Goal: Task Accomplishment & Management: Manage account settings

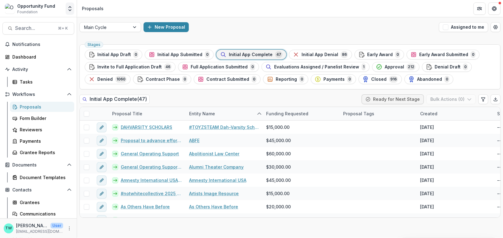
click at [68, 10] on icon "Open entity switcher" at bounding box center [70, 9] width 6 height 6
click at [37, 25] on link "Admin Settings" at bounding box center [39, 24] width 74 height 10
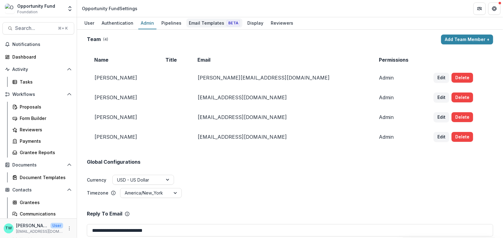
click at [204, 21] on div "Email Templates Beta" at bounding box center [215, 22] width 56 height 9
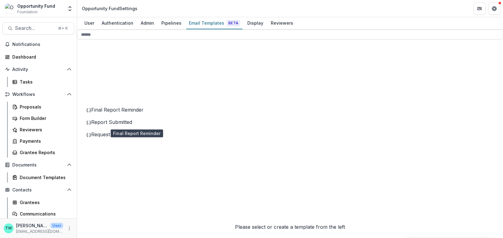
click at [139, 113] on span "Final Report Reminder" at bounding box center [117, 110] width 52 height 6
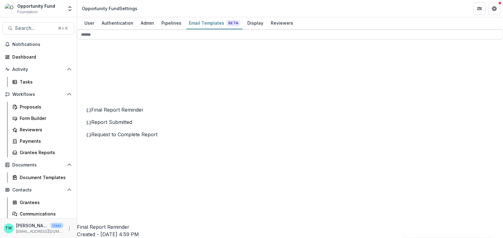
scroll to position [113, 0]
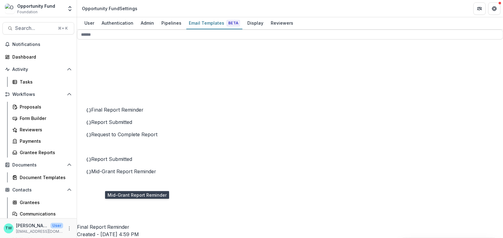
click at [125, 174] on span "Mid-Grant Report Reminder" at bounding box center [123, 171] width 65 height 6
drag, startPoint x: 203, startPoint y: 97, endPoint x: 304, endPoint y: 204, distance: 146.6
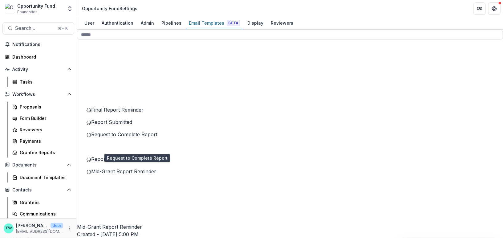
click at [122, 137] on span "Request to Complete Report" at bounding box center [124, 134] width 66 height 6
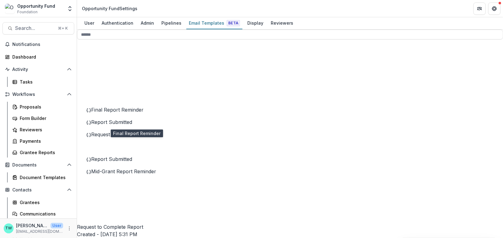
click at [120, 113] on span "Final Report Reminder" at bounding box center [117, 110] width 52 height 6
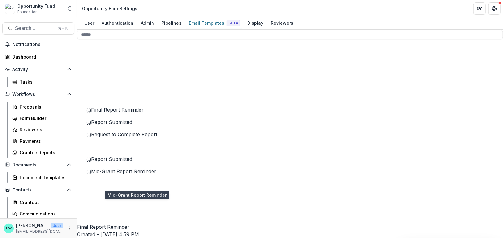
click at [120, 174] on span "Mid-Grant Report Reminder" at bounding box center [123, 171] width 65 height 6
drag, startPoint x: 203, startPoint y: 72, endPoint x: 306, endPoint y: 204, distance: 167.6
copy div "**********"
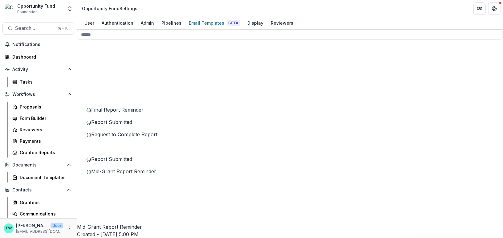
scroll to position [0, 0]
drag, startPoint x: 315, startPoint y: 134, endPoint x: 301, endPoint y: 137, distance: 14.7
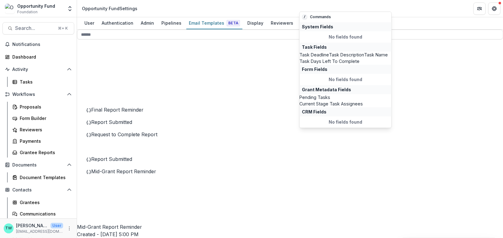
click at [326, 51] on span "Task Deadline" at bounding box center [315, 54] width 30 height 7
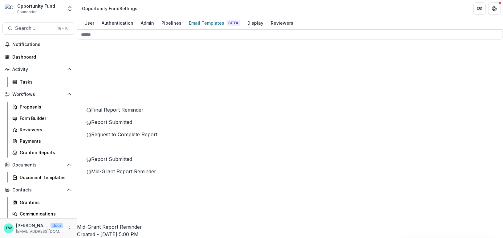
drag, startPoint x: 215, startPoint y: 134, endPoint x: 202, endPoint y: 131, distance: 14.2
drag, startPoint x: 230, startPoint y: 134, endPoint x: 189, endPoint y: 129, distance: 41.4
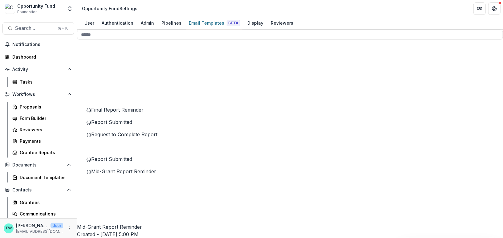
drag, startPoint x: 206, startPoint y: 133, endPoint x: 373, endPoint y: 133, distance: 167.1
copy p "**********"
click at [447, 44] on button "Delete Template" at bounding box center [452, 39] width 66 height 10
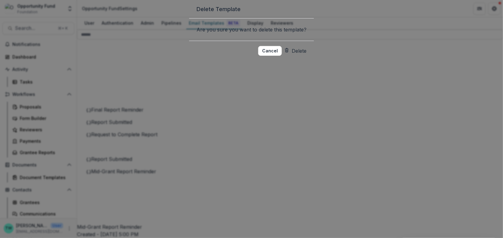
click at [307, 56] on button "Delete" at bounding box center [296, 51] width 22 height 10
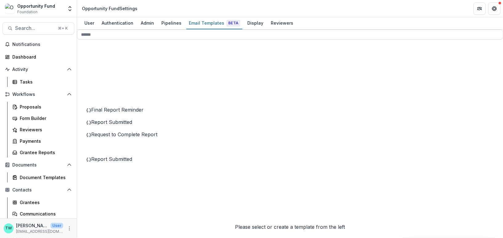
click at [136, 113] on span "Final Report Reminder" at bounding box center [117, 110] width 52 height 6
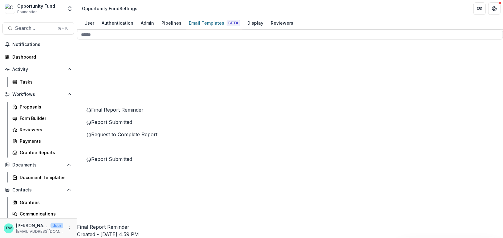
click at [452, 44] on button "Delete Template" at bounding box center [452, 39] width 66 height 10
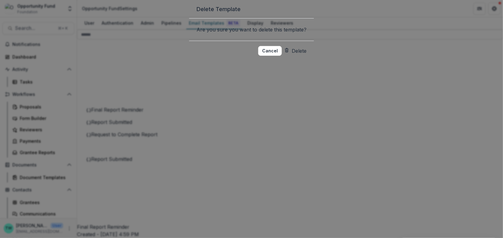
click at [306, 56] on button "Delete" at bounding box center [296, 51] width 22 height 10
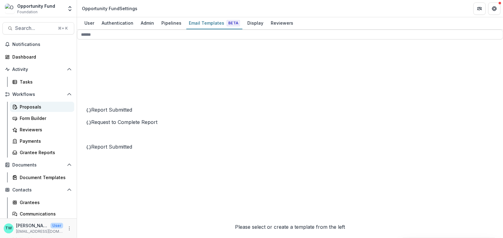
click at [31, 108] on div "Proposals" at bounding box center [45, 107] width 50 height 6
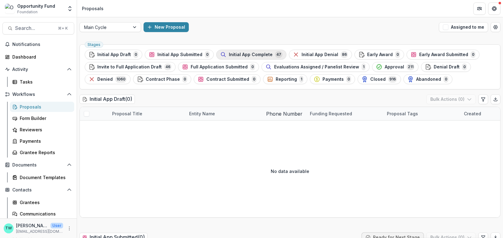
click at [255, 54] on span "Initial App Complete" at bounding box center [251, 54] width 44 height 5
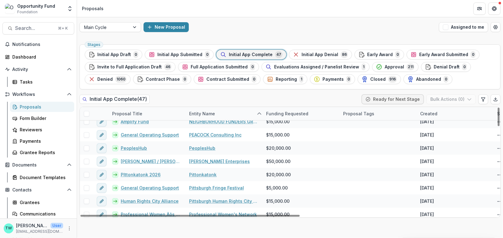
scroll to position [526, 0]
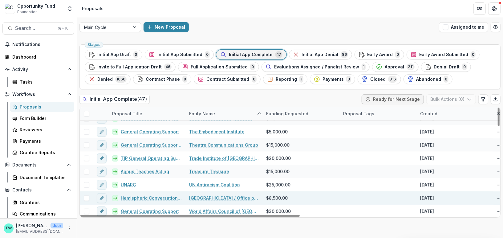
click at [146, 198] on link "Hemispheric Conversations Urban Art Project - Artist Residency Program" at bounding box center [151, 198] width 61 height 6
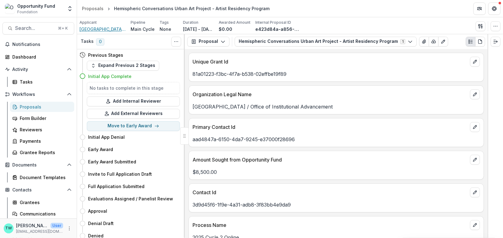
click at [110, 28] on span "[GEOGRAPHIC_DATA] / Office of Institutional Advancement" at bounding box center [103, 29] width 46 height 6
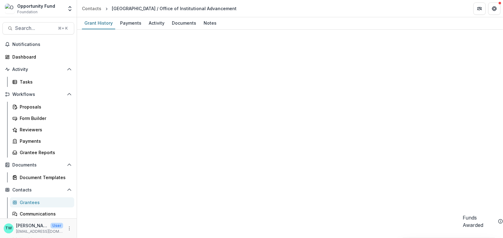
scroll to position [1038, 0]
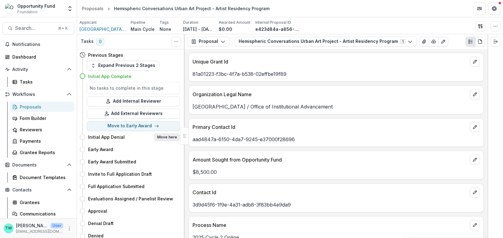
click at [169, 137] on button "Move here" at bounding box center [167, 136] width 26 height 7
select select "**********"
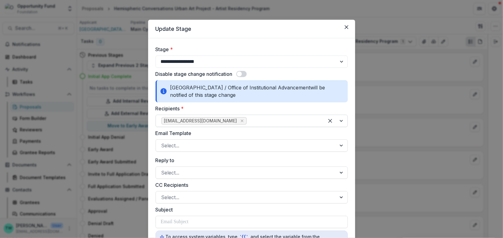
click at [248, 122] on div at bounding box center [283, 121] width 71 height 9
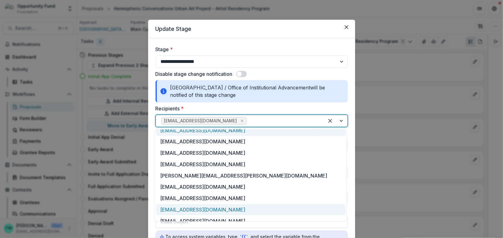
scroll to position [85, 0]
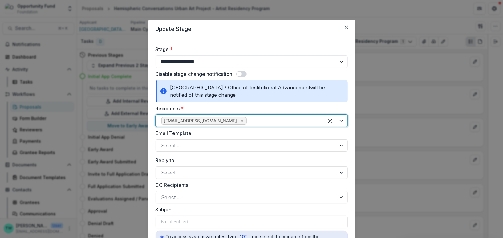
click at [248, 118] on div at bounding box center [283, 121] width 71 height 9
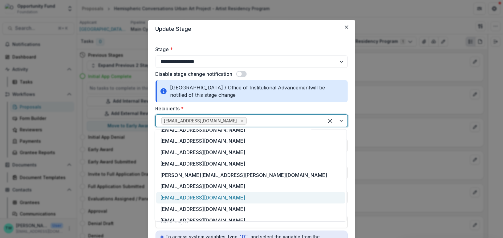
scroll to position [103, 0]
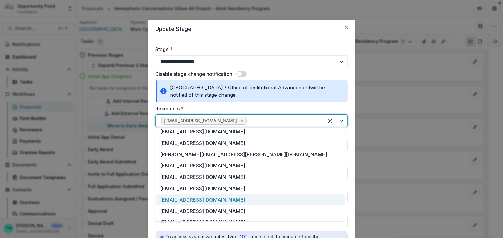
click at [180, 194] on div "[EMAIL_ADDRESS][DOMAIN_NAME]" at bounding box center [250, 199] width 189 height 11
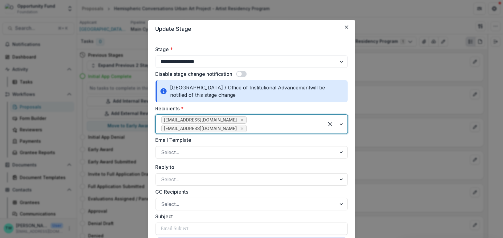
click at [270, 124] on div at bounding box center [283, 128] width 71 height 9
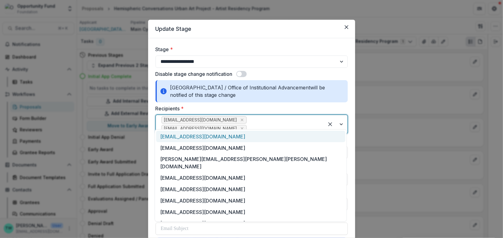
click at [203, 138] on div "[EMAIL_ADDRESS][DOMAIN_NAME]" at bounding box center [250, 136] width 189 height 11
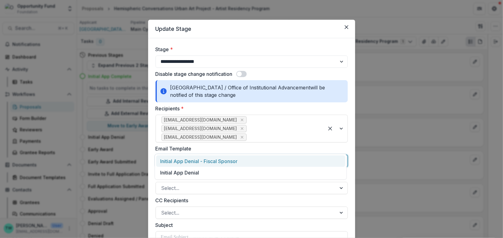
click at [192, 157] on div at bounding box center [247, 161] width 170 height 9
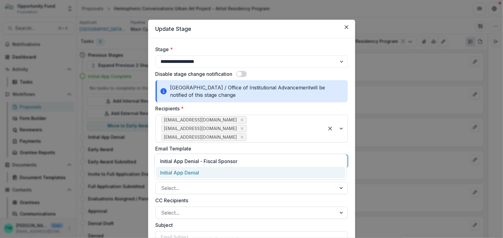
click at [192, 174] on div "Initial App Denial" at bounding box center [250, 172] width 189 height 11
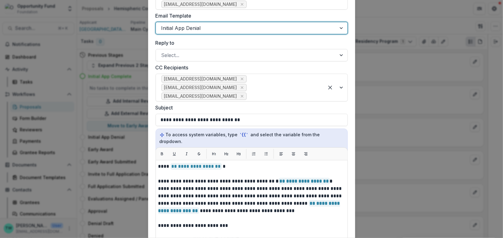
scroll to position [136, 0]
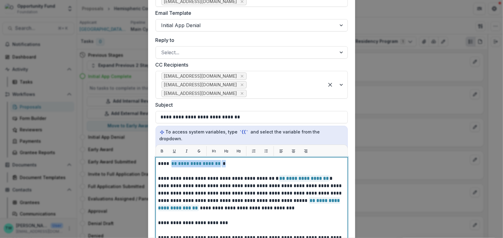
drag, startPoint x: 222, startPoint y: 143, endPoint x: 169, endPoint y: 142, distance: 52.4
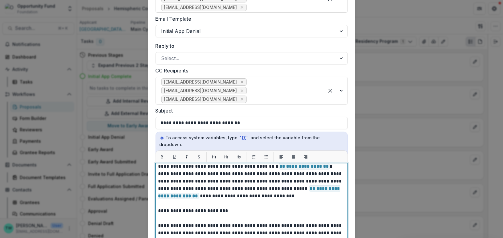
scroll to position [19, 0]
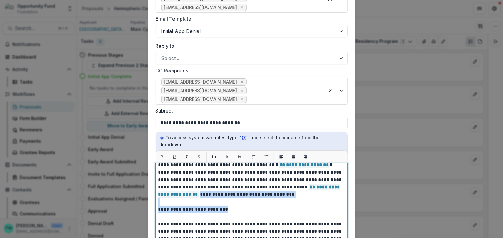
drag, startPoint x: 312, startPoint y: 173, endPoint x: 315, endPoint y: 183, distance: 11.1
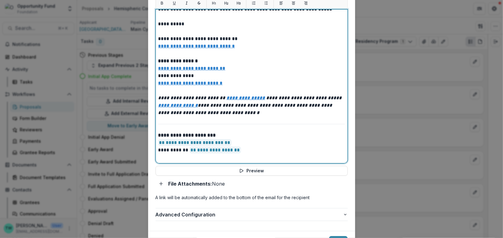
scroll to position [292, 0]
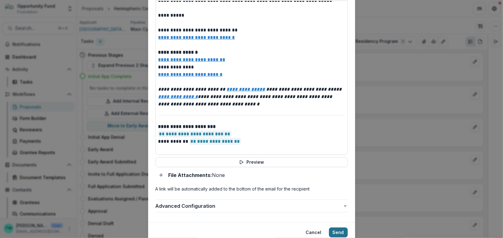
click at [337, 228] on button "Send" at bounding box center [338, 233] width 19 height 10
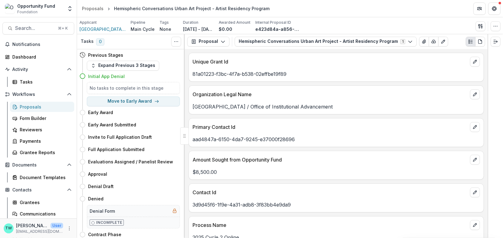
click at [30, 105] on div "Proposals" at bounding box center [45, 107] width 50 height 6
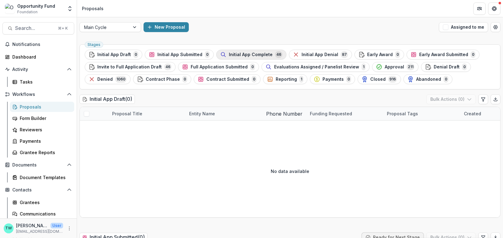
click at [247, 54] on span "Initial App Complete" at bounding box center [251, 54] width 44 height 5
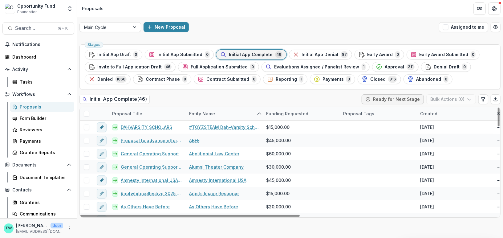
click at [215, 112] on div "Entity Name" at bounding box center [202, 113] width 33 height 6
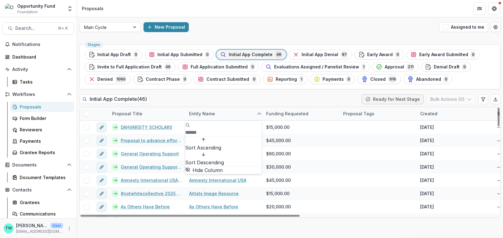
click at [218, 144] on span "Sort Ascending" at bounding box center [204, 147] width 36 height 7
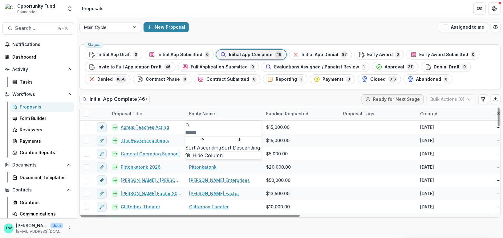
click at [209, 133] on div "Sort Ascending Sort Descending Hide Column" at bounding box center [224, 140] width 76 height 38
click at [210, 144] on span "Sort Ascending" at bounding box center [204, 147] width 36 height 7
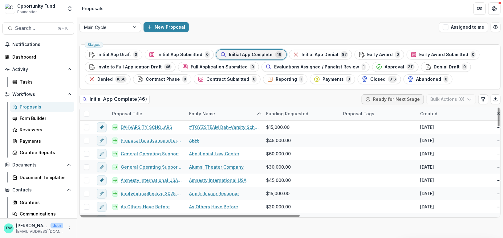
click at [238, 26] on div "New Proposal" at bounding box center [290, 27] width 293 height 10
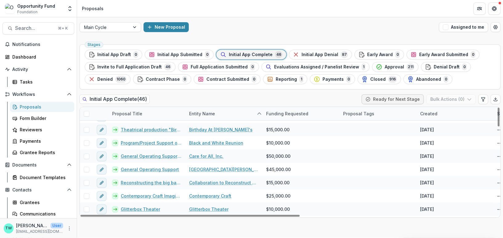
scroll to position [118, 0]
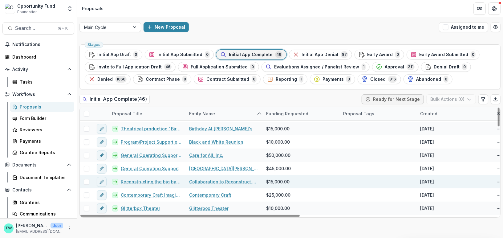
click at [151, 179] on link "Reconstructing the big band work of [PERSON_NAME]" at bounding box center [151, 182] width 61 height 6
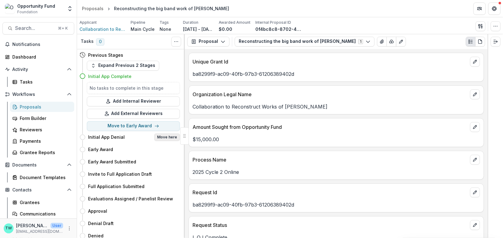
click at [164, 136] on button "Move here" at bounding box center [167, 136] width 26 height 7
select select "**********"
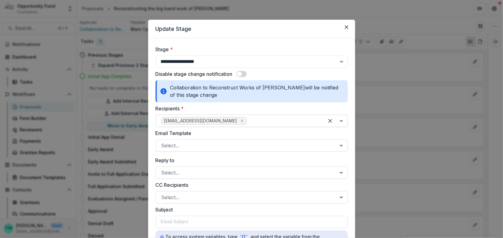
click at [250, 122] on div at bounding box center [283, 121] width 71 height 9
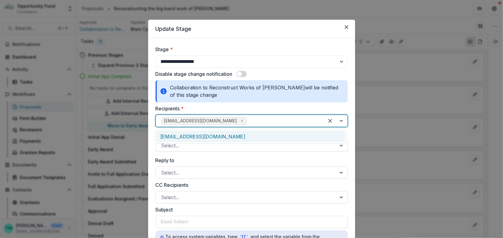
click at [241, 138] on div "[EMAIL_ADDRESS][DOMAIN_NAME]" at bounding box center [250, 136] width 189 height 11
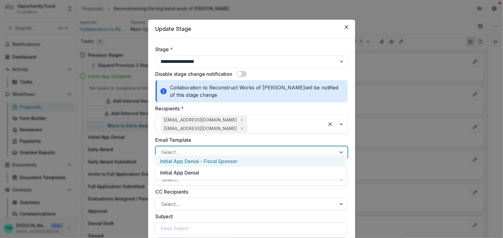
click at [227, 148] on div at bounding box center [247, 152] width 170 height 9
click at [215, 164] on div "Initial App Denial - Fiscal Sponsor" at bounding box center [250, 160] width 189 height 11
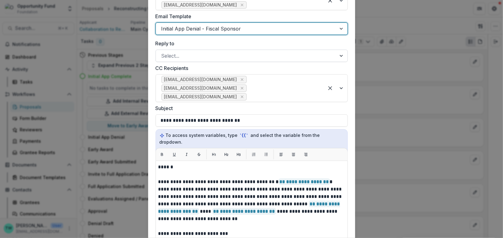
scroll to position [124, 0]
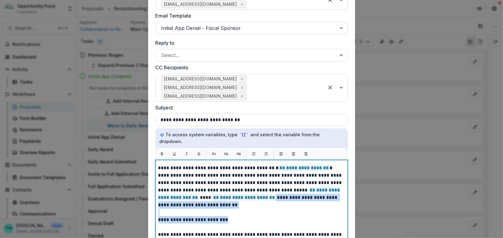
drag, startPoint x: 258, startPoint y: 189, endPoint x: 260, endPoint y: 202, distance: 13.0
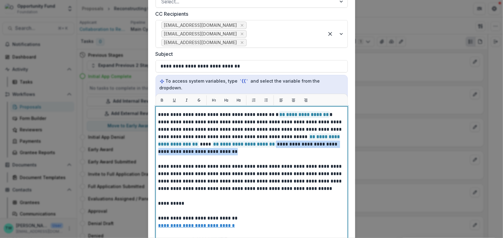
scroll to position [0, 0]
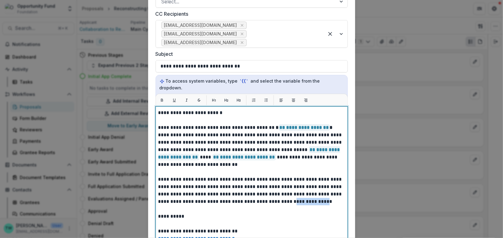
drag, startPoint x: 277, startPoint y: 187, endPoint x: 306, endPoint y: 187, distance: 29.0
click at [306, 187] on p "**********" at bounding box center [250, 209] width 185 height 200
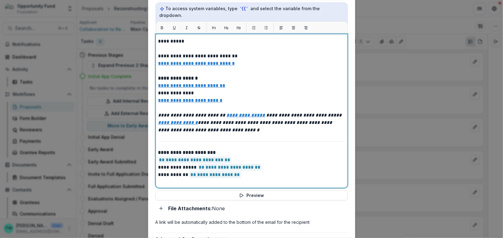
scroll to position [292, 0]
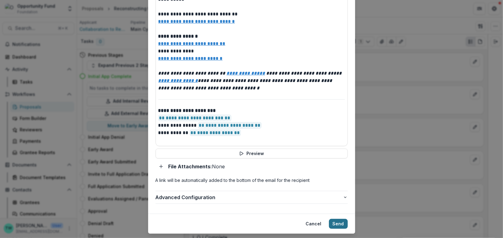
click at [341, 219] on button "Send" at bounding box center [338, 224] width 19 height 10
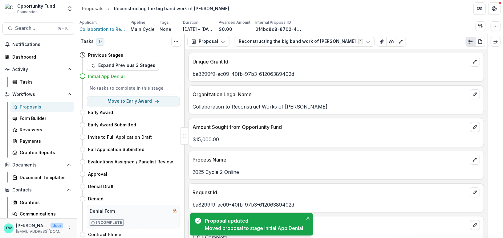
click at [35, 107] on div "Proposals" at bounding box center [45, 107] width 50 height 6
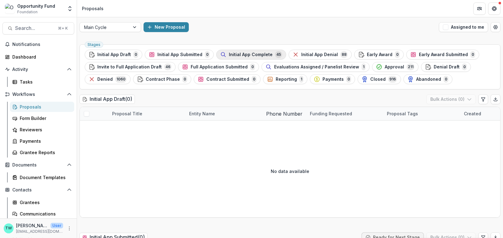
click at [249, 56] on span "Initial App Complete" at bounding box center [251, 54] width 44 height 5
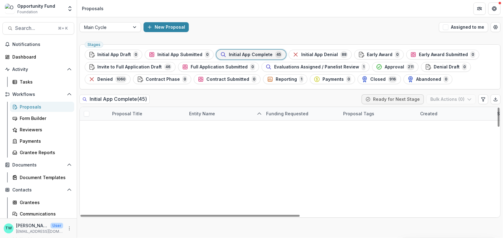
scroll to position [499, 0]
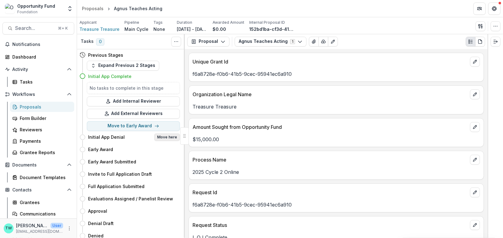
click at [170, 137] on button "Move here" at bounding box center [167, 136] width 26 height 7
select select "**********"
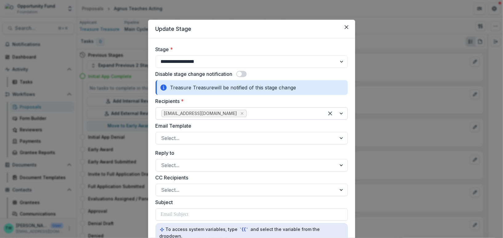
click at [257, 112] on div at bounding box center [283, 113] width 71 height 9
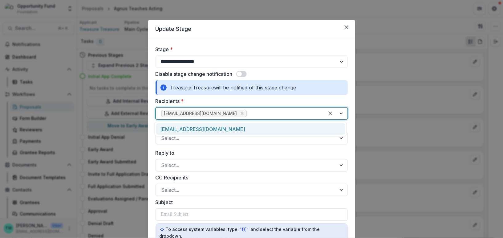
click at [251, 129] on div "[EMAIL_ADDRESS][DOMAIN_NAME]" at bounding box center [250, 128] width 189 height 11
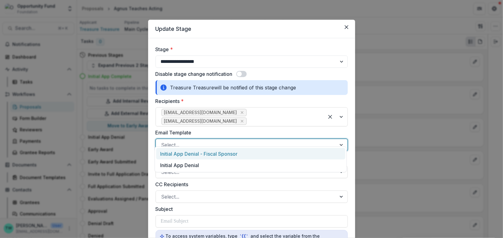
click at [240, 141] on div at bounding box center [247, 145] width 170 height 9
click at [238, 153] on div "Initial App Denial - Fiscal Sponsor" at bounding box center [250, 153] width 189 height 11
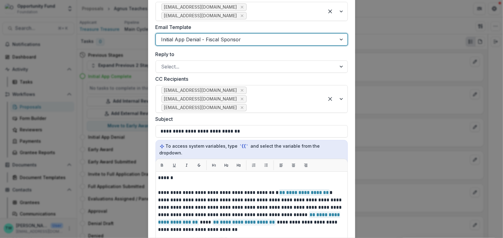
scroll to position [109, 0]
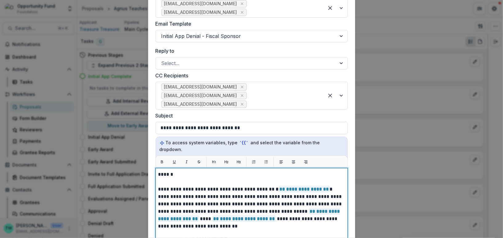
paste div
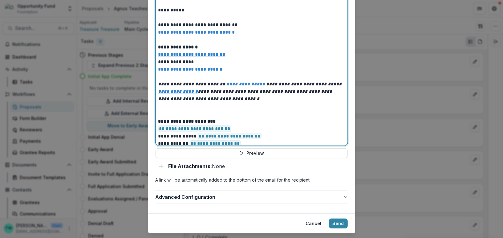
scroll to position [117, 0]
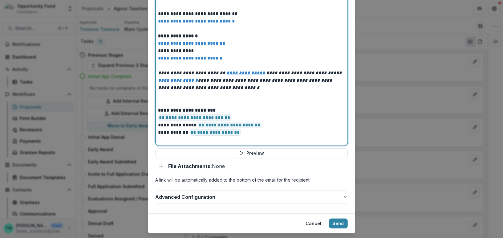
click at [253, 107] on p "**********" at bounding box center [250, 114] width 185 height 15
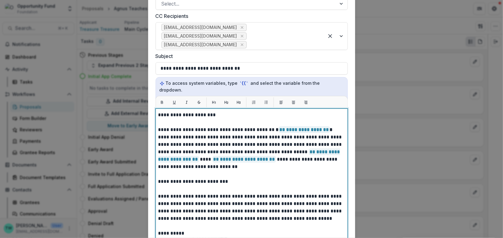
scroll to position [169, 0]
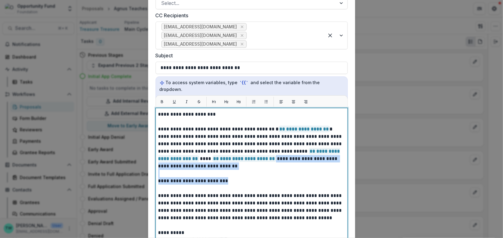
drag, startPoint x: 249, startPoint y: 150, endPoint x: 250, endPoint y: 168, distance: 17.6
click at [250, 168] on p "**********" at bounding box center [250, 218] width 185 height 215
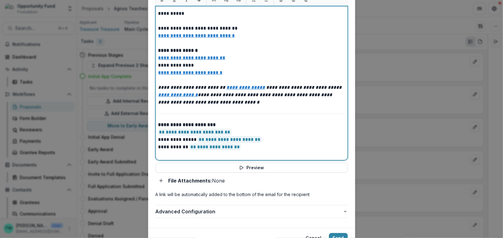
scroll to position [285, 0]
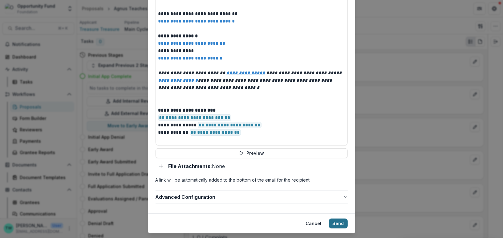
click at [337, 219] on button "Send" at bounding box center [338, 224] width 19 height 10
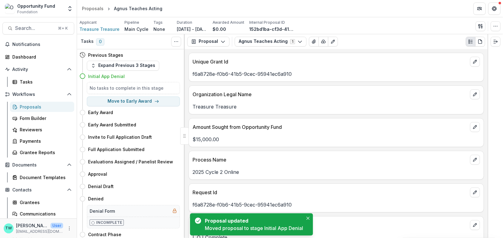
click at [39, 106] on div "Proposals" at bounding box center [45, 107] width 50 height 6
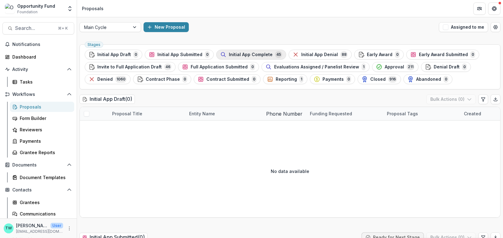
click at [255, 55] on span "Initial App Complete" at bounding box center [251, 54] width 44 height 5
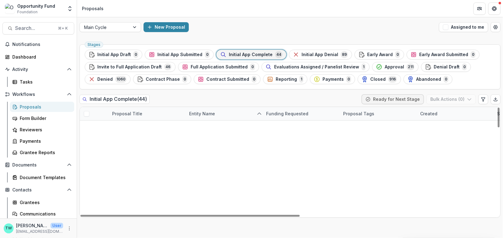
scroll to position [112, 0]
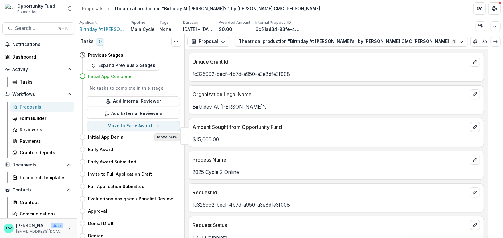
click at [169, 137] on button "Move here" at bounding box center [167, 136] width 26 height 7
select select "**********"
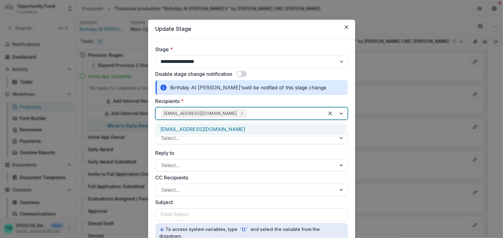
click at [262, 111] on div at bounding box center [283, 113] width 71 height 9
click at [257, 128] on div "[EMAIL_ADDRESS][DOMAIN_NAME]" at bounding box center [250, 128] width 189 height 11
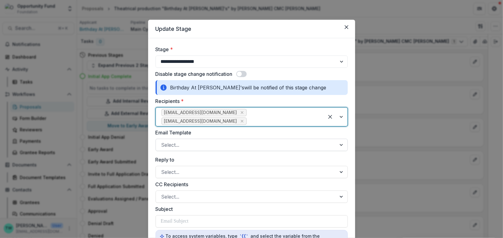
click at [245, 143] on div at bounding box center [247, 145] width 170 height 9
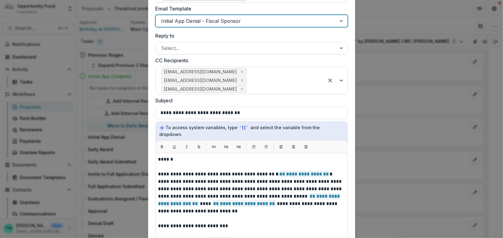
scroll to position [128, 0]
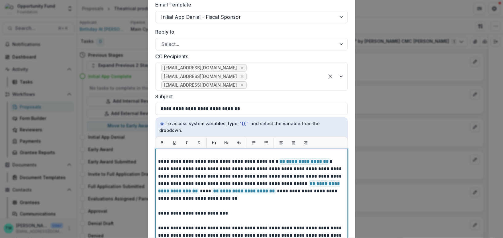
scroll to position [9, 0]
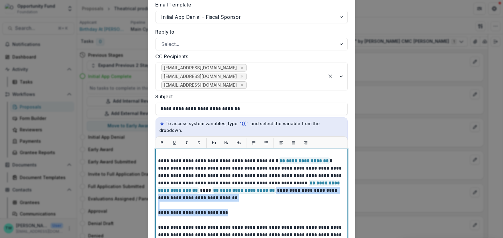
drag, startPoint x: 274, startPoint y: 192, endPoint x: 274, endPoint y: 203, distance: 11.1
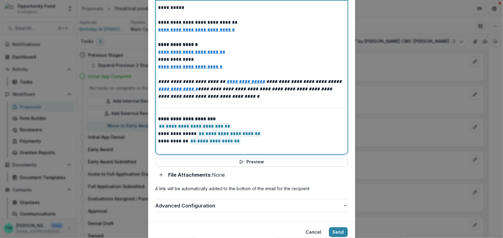
scroll to position [292, 0]
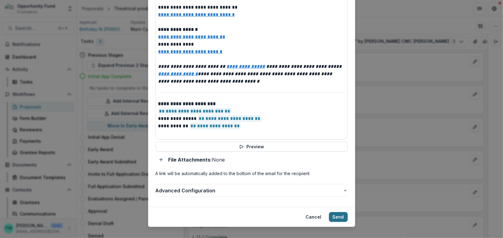
click at [336, 212] on button "Send" at bounding box center [338, 217] width 19 height 10
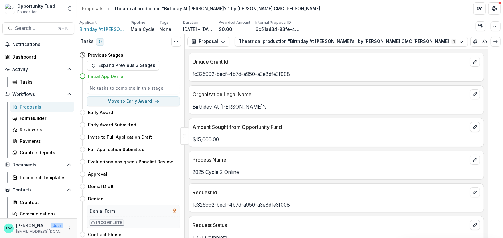
click at [35, 107] on div "Proposals" at bounding box center [45, 107] width 50 height 6
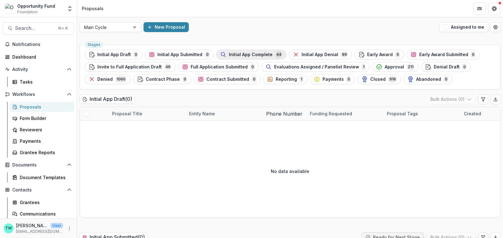
click at [267, 54] on span "Initial App Complete" at bounding box center [251, 54] width 44 height 5
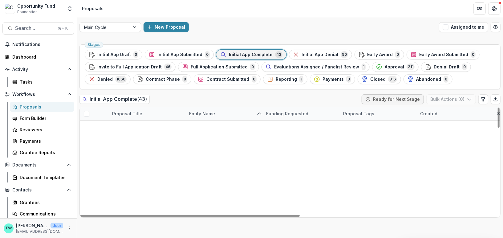
click at [154, 125] on link "DAHVARSITY SCHOLARS" at bounding box center [146, 127] width 51 height 6
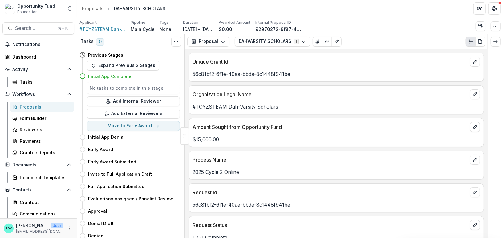
click at [116, 27] on span "#TOYZSTEAM Dah-Varsity Scholars" at bounding box center [103, 29] width 46 height 6
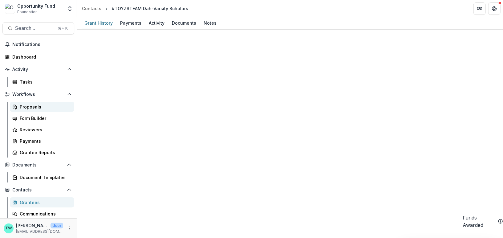
click at [35, 107] on div "Proposals" at bounding box center [45, 107] width 50 height 6
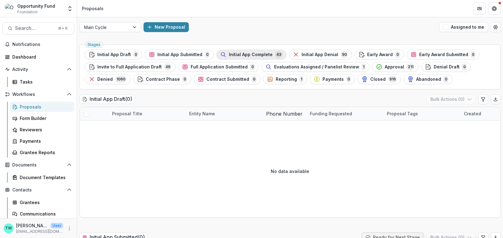
click at [253, 54] on span "Initial App Complete" at bounding box center [251, 54] width 44 height 5
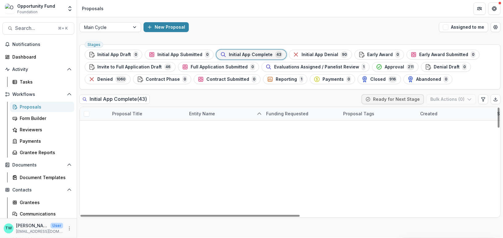
click at [133, 127] on link "DAHVARSITY SCHOLARS" at bounding box center [146, 127] width 51 height 6
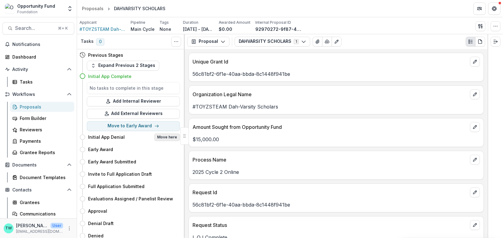
click at [174, 137] on button "Move here" at bounding box center [167, 136] width 26 height 7
select select "**********"
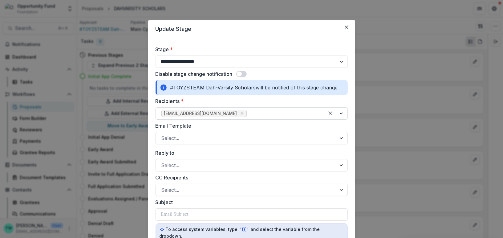
click at [250, 113] on div at bounding box center [283, 113] width 71 height 9
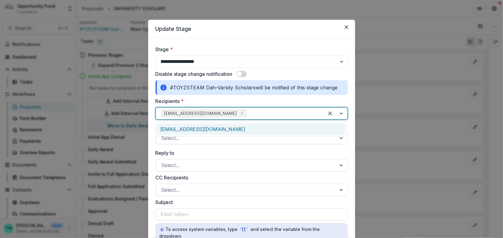
click at [240, 129] on div "[EMAIL_ADDRESS][DOMAIN_NAME]" at bounding box center [250, 128] width 189 height 11
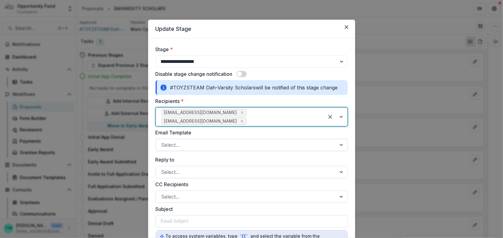
click at [203, 141] on div at bounding box center [247, 145] width 170 height 9
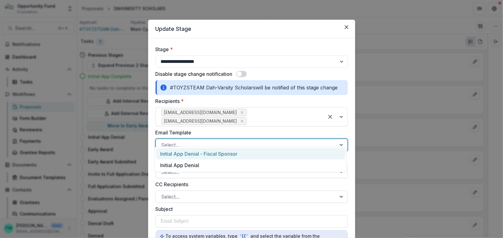
click at [204, 151] on div "Initial App Denial - Fiscal Sponsor" at bounding box center [250, 153] width 189 height 11
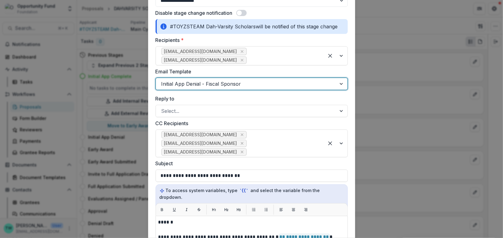
scroll to position [69, 0]
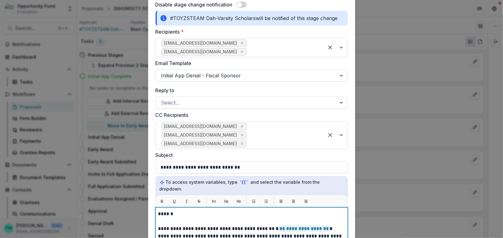
paste div
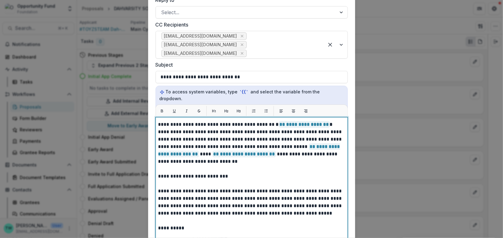
scroll to position [15, 0]
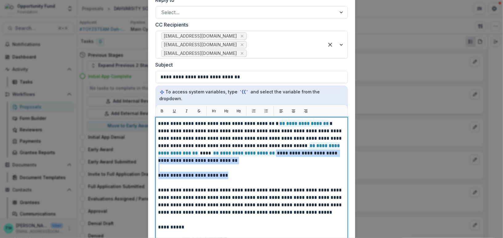
drag, startPoint x: 256, startPoint y: 146, endPoint x: 257, endPoint y: 162, distance: 15.8
click at [257, 162] on p "**********" at bounding box center [250, 212] width 185 height 215
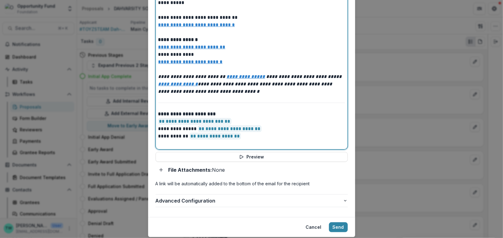
scroll to position [282, 0]
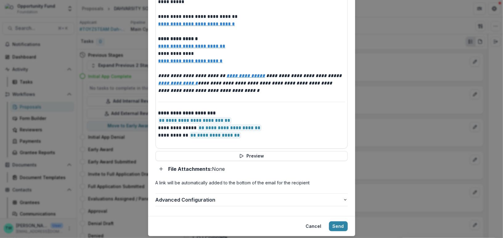
click at [255, 147] on div "**********" at bounding box center [252, 30] width 192 height 312
click at [255, 151] on button "Preview" at bounding box center [252, 156] width 192 height 10
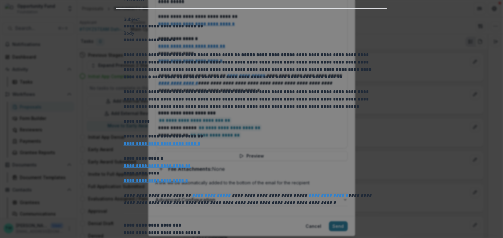
scroll to position [0, 0]
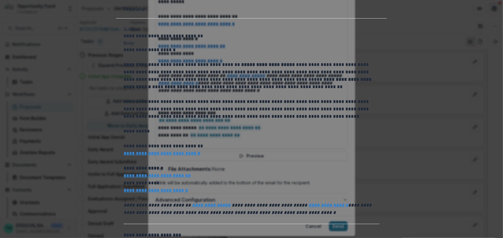
click at [493, 9] on icon "Close" at bounding box center [495, 8] width 4 height 4
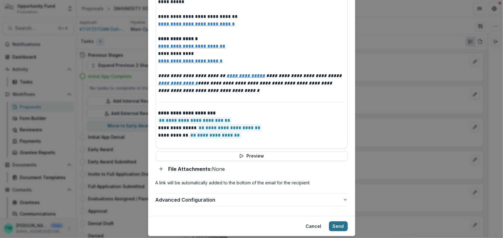
click at [337, 221] on button "Send" at bounding box center [338, 226] width 19 height 10
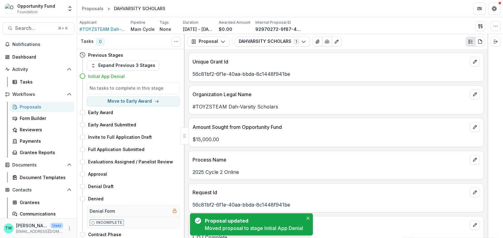
click at [33, 106] on div "Proposals" at bounding box center [45, 107] width 50 height 6
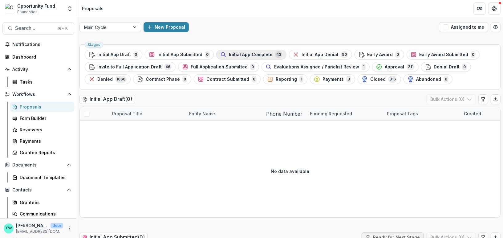
click at [258, 55] on span "Initial App Complete" at bounding box center [251, 54] width 44 height 5
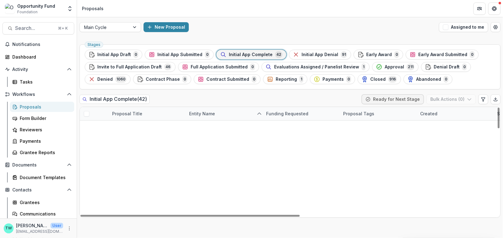
scroll to position [438, 0]
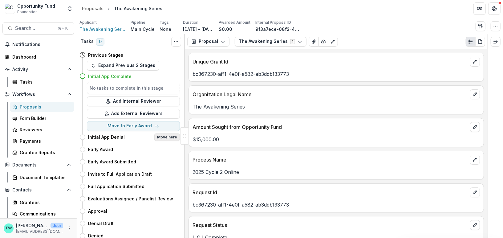
click at [168, 138] on button "Move here" at bounding box center [167, 136] width 26 height 7
select select "**********"
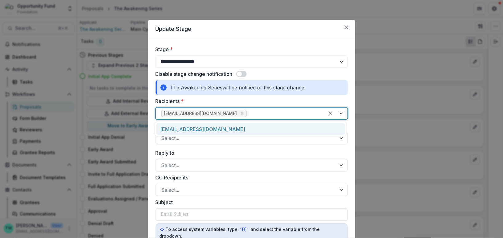
click at [248, 113] on div at bounding box center [283, 113] width 71 height 9
click at [241, 127] on div "[EMAIL_ADDRESS][DOMAIN_NAME]" at bounding box center [250, 128] width 189 height 11
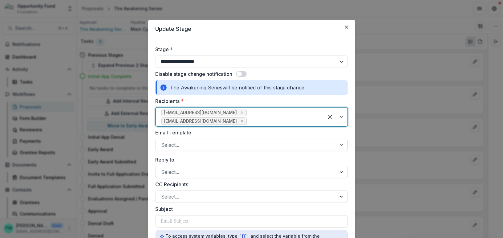
click at [232, 141] on div at bounding box center [247, 145] width 170 height 9
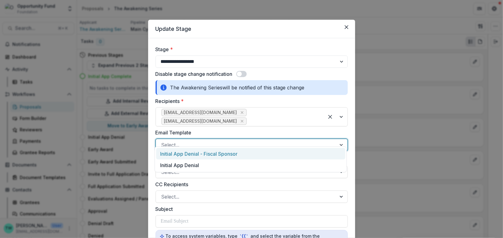
click at [228, 154] on div "Initial App Denial - Fiscal Sponsor" at bounding box center [250, 153] width 189 height 11
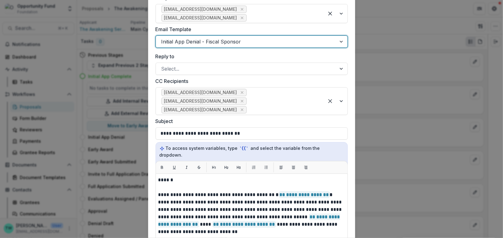
scroll to position [111, 0]
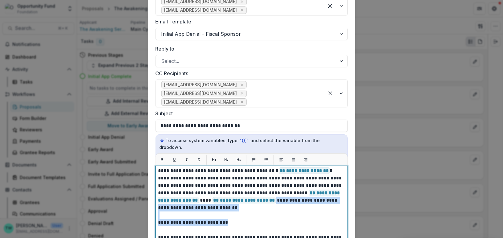
drag, startPoint x: 248, startPoint y: 193, endPoint x: 249, endPoint y: 205, distance: 12.7
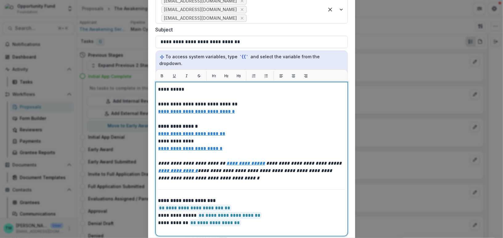
scroll to position [197, 0]
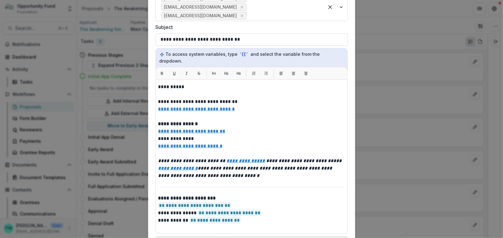
click at [256, 236] on button "Preview" at bounding box center [252, 241] width 192 height 10
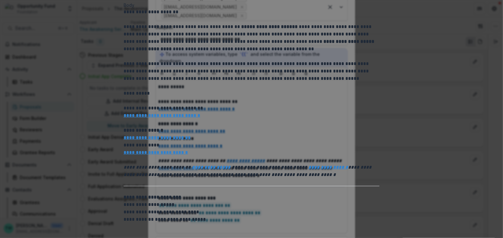
scroll to position [0, 0]
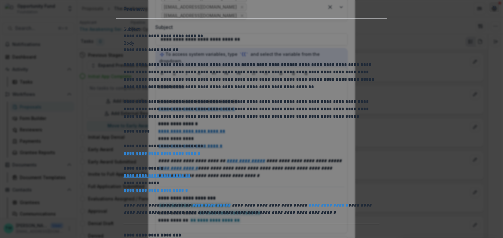
click at [490, 12] on button "Close" at bounding box center [495, 7] width 10 height 10
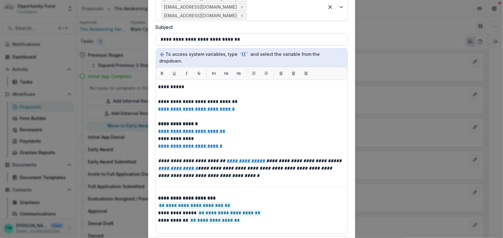
scroll to position [285, 0]
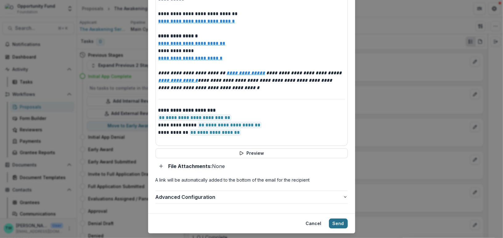
click at [339, 219] on button "Send" at bounding box center [338, 224] width 19 height 10
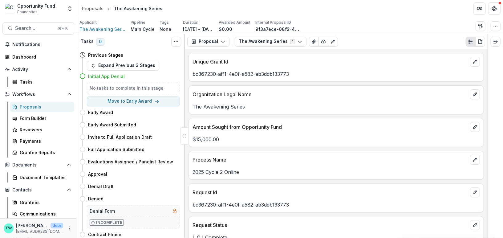
click at [40, 108] on div "Proposals" at bounding box center [45, 107] width 50 height 6
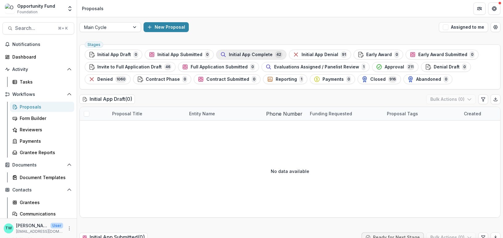
click at [260, 54] on span "Initial App Complete" at bounding box center [251, 54] width 44 height 5
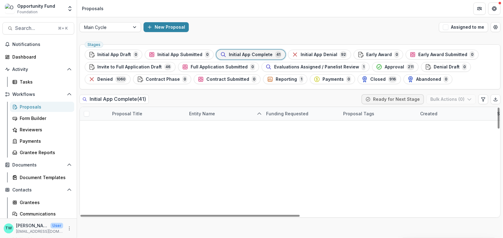
click at [154, 192] on link "As Others Have Before" at bounding box center [145, 193] width 49 height 6
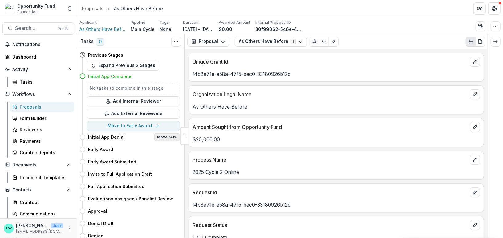
click at [173, 135] on button "Move here" at bounding box center [167, 136] width 26 height 7
select select "**********"
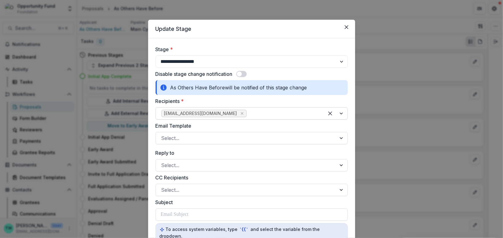
click at [250, 113] on div at bounding box center [283, 113] width 71 height 9
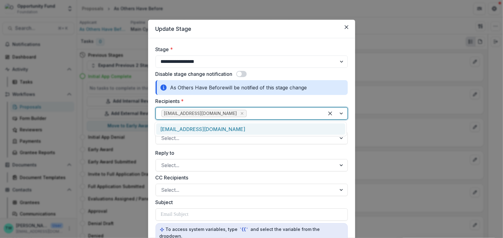
click at [236, 126] on div "[EMAIL_ADDRESS][DOMAIN_NAME]" at bounding box center [250, 128] width 189 height 11
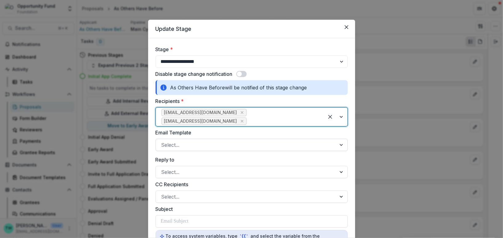
click at [225, 141] on div at bounding box center [247, 145] width 170 height 9
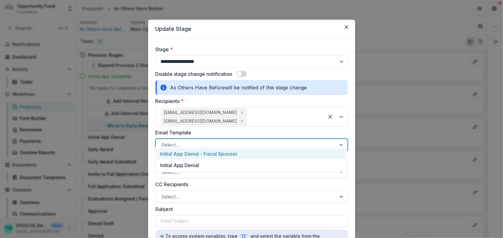
click at [224, 154] on div "Initial App Denial - Fiscal Sponsor" at bounding box center [250, 153] width 189 height 11
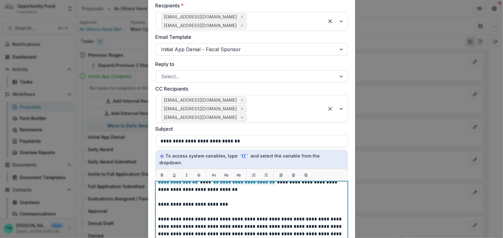
scroll to position [50, 0]
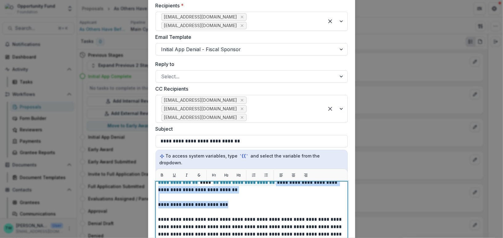
drag, startPoint x: 256, startPoint y: 176, endPoint x: 257, endPoint y: 192, distance: 15.7
click at [257, 192] on p "**********" at bounding box center [250, 241] width 185 height 215
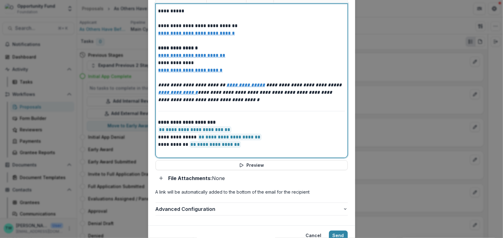
scroll to position [272, 0]
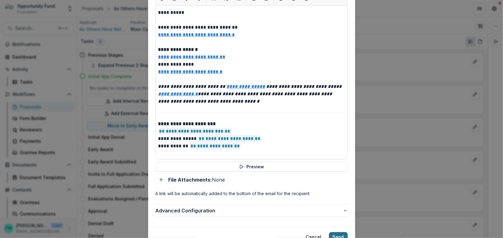
click at [340, 232] on button "Send" at bounding box center [338, 237] width 19 height 10
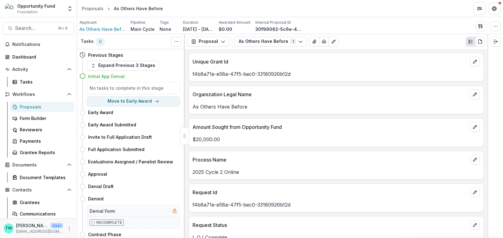
click at [29, 106] on div "Proposals" at bounding box center [45, 107] width 50 height 6
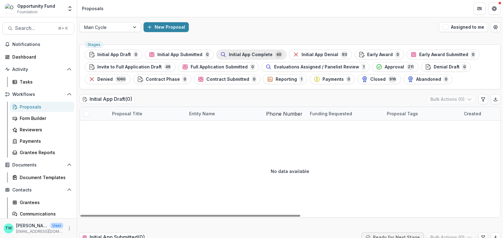
click at [247, 54] on span "Initial App Complete" at bounding box center [251, 54] width 44 height 5
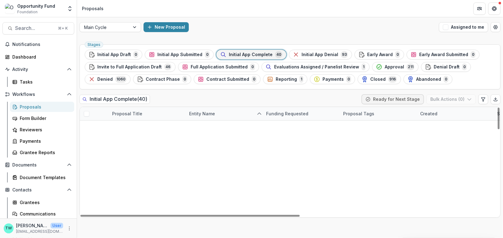
scroll to position [33, 0]
click at [128, 190] on link "AurallaurA" at bounding box center [132, 193] width 22 height 6
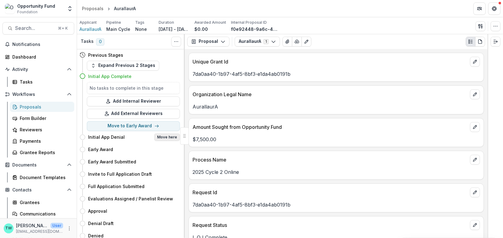
click at [170, 137] on button "Move here" at bounding box center [167, 136] width 26 height 7
select select "**********"
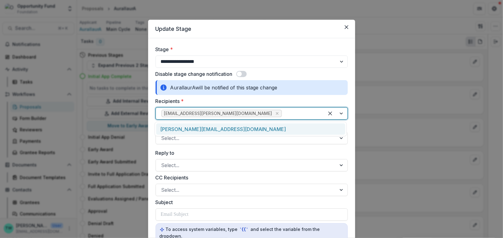
click at [283, 113] on div at bounding box center [300, 113] width 35 height 9
click at [276, 129] on div "[PERSON_NAME][EMAIL_ADDRESS][DOMAIN_NAME]" at bounding box center [250, 128] width 189 height 11
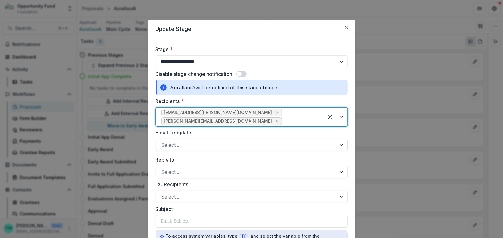
click at [239, 141] on div at bounding box center [247, 145] width 170 height 9
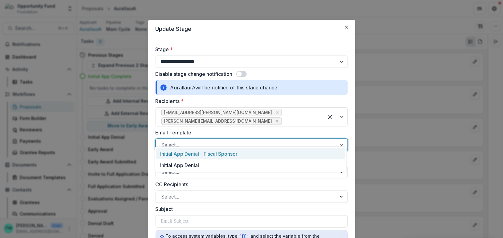
click at [238, 154] on div "Initial App Denial - Fiscal Sponsor" at bounding box center [250, 153] width 189 height 11
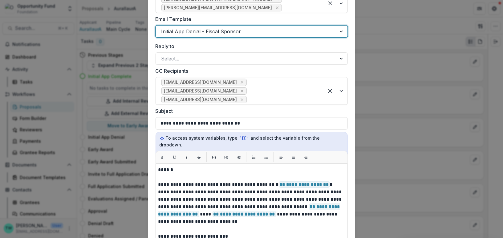
scroll to position [118, 0]
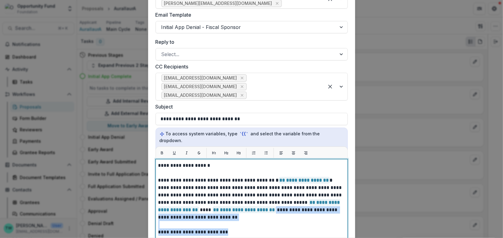
drag, startPoint x: 248, startPoint y: 204, endPoint x: 248, endPoint y: 215, distance: 10.8
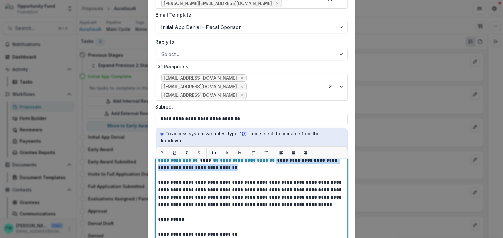
scroll to position [49, 0]
drag, startPoint x: 278, startPoint y: 191, endPoint x: 306, endPoint y: 191, distance: 28.1
click at [306, 191] on p "**********" at bounding box center [250, 213] width 185 height 200
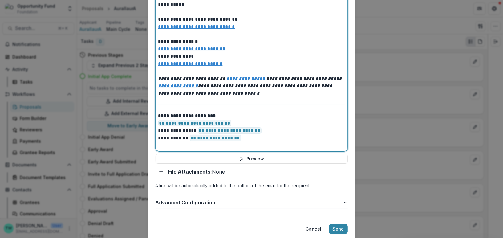
scroll to position [285, 0]
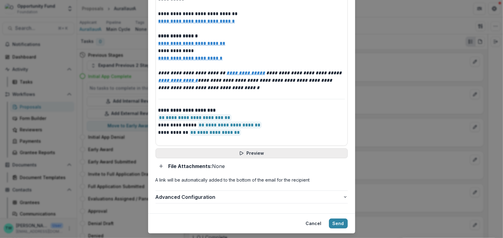
click at [269, 148] on button "Preview" at bounding box center [252, 153] width 192 height 10
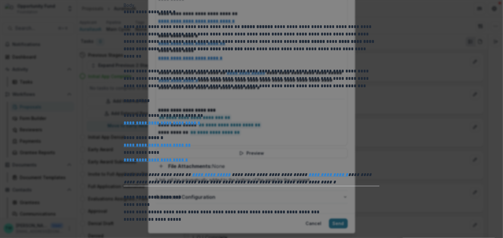
scroll to position [0, 0]
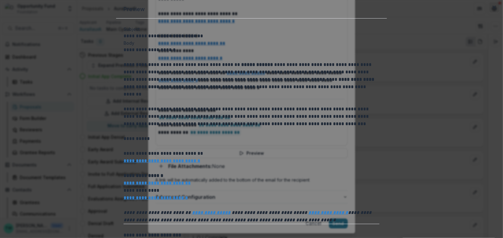
click at [493, 9] on icon "Close" at bounding box center [495, 8] width 4 height 4
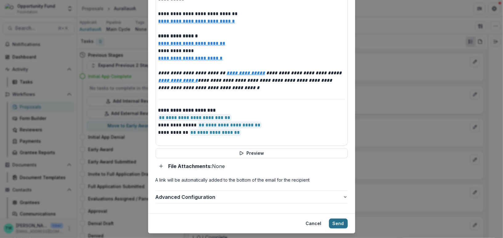
click at [340, 219] on button "Send" at bounding box center [338, 224] width 19 height 10
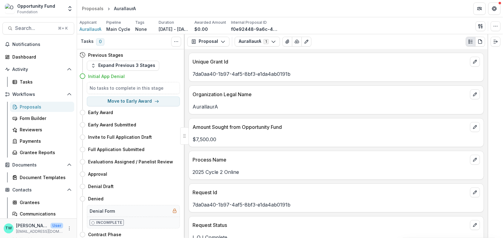
click at [32, 105] on div "Proposals" at bounding box center [45, 107] width 50 height 6
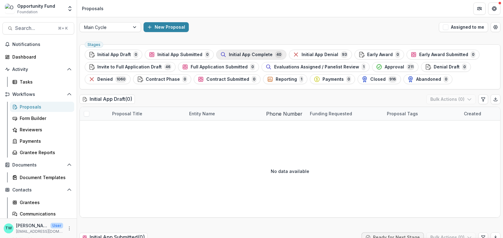
click at [236, 51] on div "Initial App Complete 40" at bounding box center [251, 54] width 62 height 7
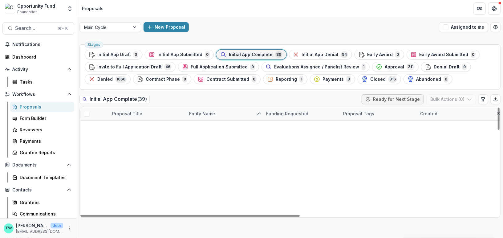
scroll to position [117, 0]
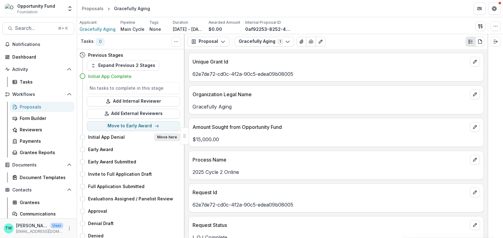
click at [165, 137] on button "Move here" at bounding box center [167, 136] width 26 height 7
select select "**********"
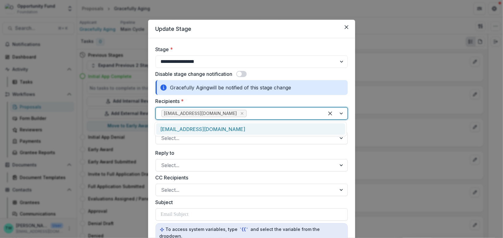
click at [248, 112] on div at bounding box center [283, 113] width 71 height 9
click at [235, 128] on div "[EMAIL_ADDRESS][DOMAIN_NAME]" at bounding box center [250, 128] width 189 height 11
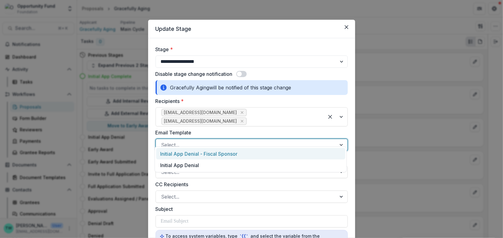
click at [227, 141] on div at bounding box center [247, 145] width 170 height 9
click at [225, 151] on div "Initial App Denial - Fiscal Sponsor" at bounding box center [250, 153] width 189 height 11
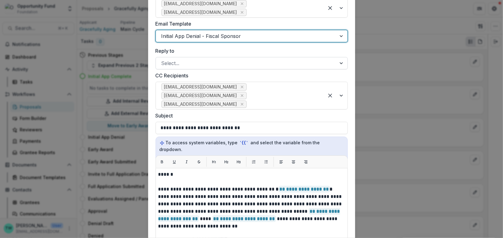
scroll to position [115, 0]
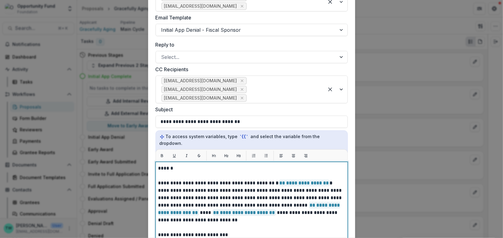
paste div
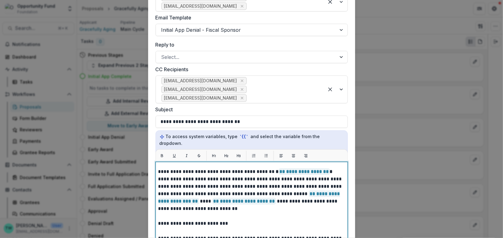
scroll to position [12, 0]
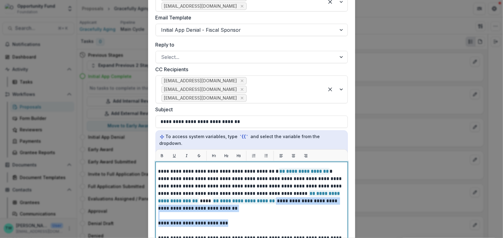
drag, startPoint x: 258, startPoint y: 192, endPoint x: 258, endPoint y: 208, distance: 16.0
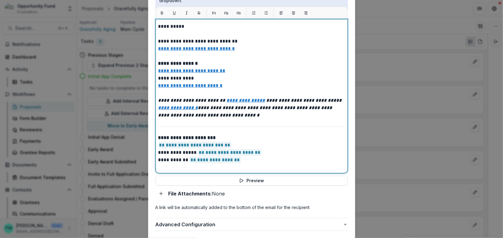
scroll to position [267, 0]
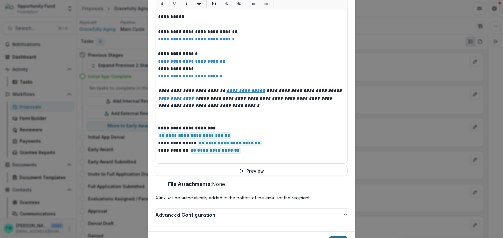
click at [335, 236] on button "Send" at bounding box center [338, 241] width 19 height 10
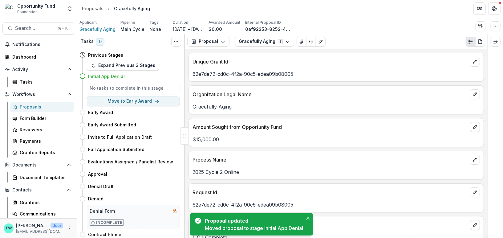
click at [36, 107] on div "Proposals" at bounding box center [45, 107] width 50 height 6
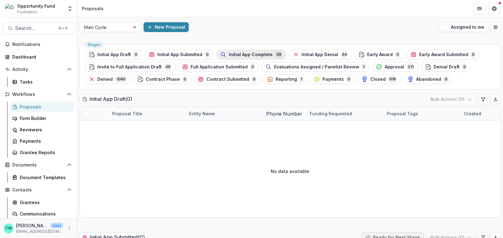
click at [240, 53] on span "Initial App Complete" at bounding box center [251, 54] width 44 height 5
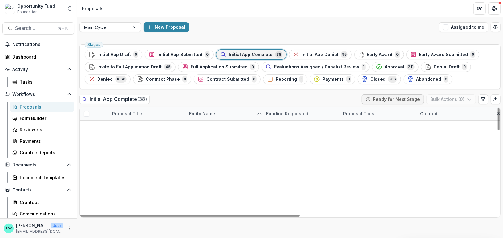
scroll to position [406, 0]
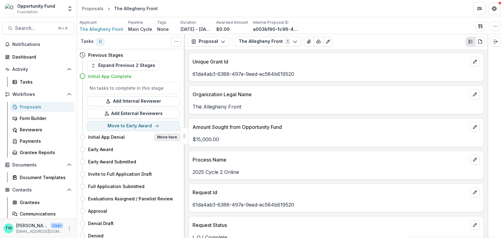
click at [170, 138] on button "Move here" at bounding box center [167, 136] width 26 height 7
select select "**********"
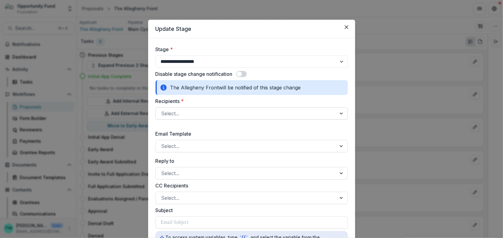
click at [236, 112] on div at bounding box center [247, 113] width 170 height 9
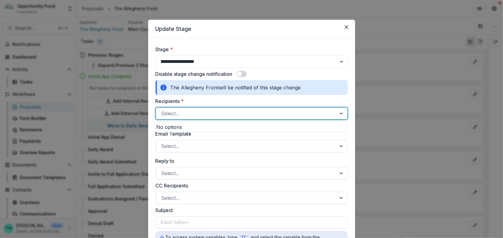
click at [232, 113] on div at bounding box center [247, 113] width 170 height 9
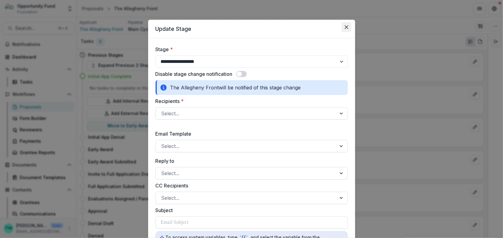
click at [349, 24] on button "Close" at bounding box center [347, 27] width 10 height 10
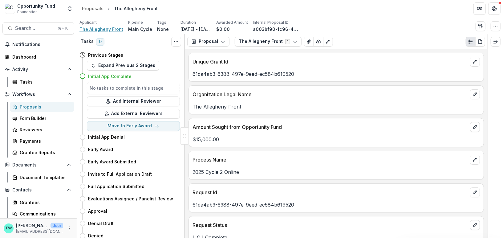
click at [106, 30] on span "The Allegheny Front" at bounding box center [102, 29] width 44 height 6
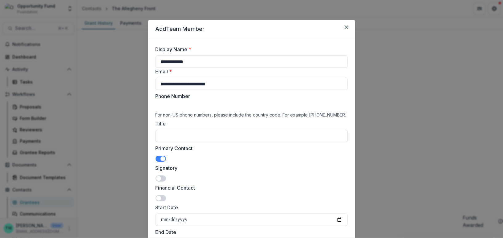
click at [179, 142] on input "Title" at bounding box center [252, 136] width 192 height 12
paste input "**********"
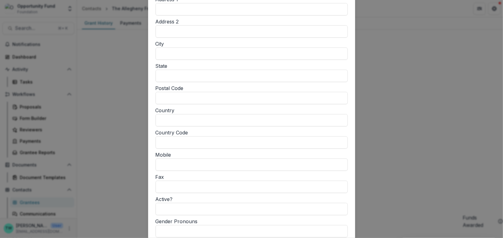
scroll to position [574, 0]
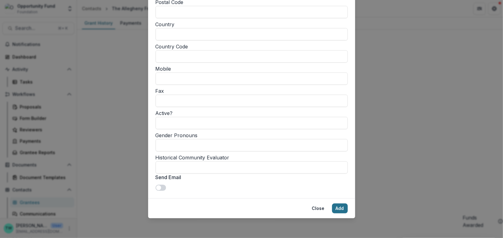
type input "**********"
click at [341, 210] on button "Add" at bounding box center [340, 208] width 16 height 10
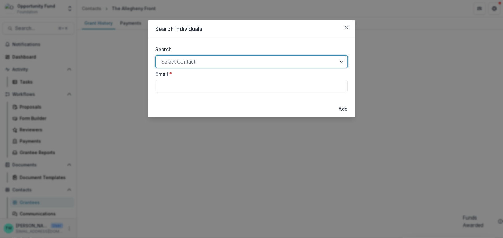
click at [207, 62] on div at bounding box center [247, 61] width 170 height 9
type input "*****"
type input "**********"
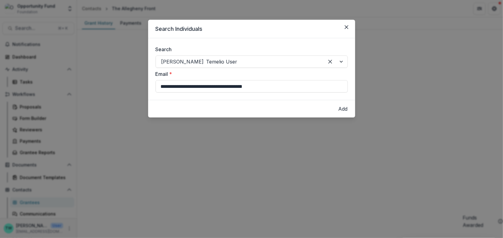
click at [339, 110] on button "Add" at bounding box center [343, 108] width 9 height 7
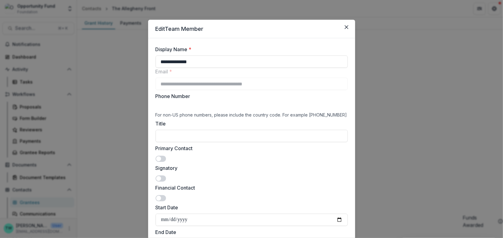
click at [158, 181] on span at bounding box center [158, 178] width 5 height 5
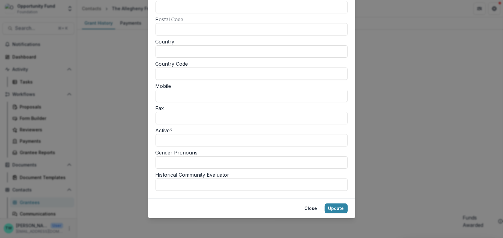
scroll to position [555, 0]
click at [340, 210] on button "Update" at bounding box center [336, 208] width 23 height 10
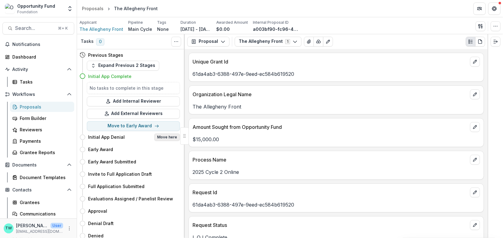
click at [169, 137] on button "Move here" at bounding box center [167, 136] width 26 height 7
select select "**********"
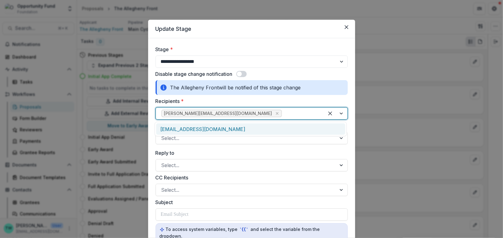
click at [239, 109] on div "[PERSON_NAME][EMAIL_ADDRESS][DOMAIN_NAME]" at bounding box center [240, 114] width 168 height 10
click at [238, 130] on div "[EMAIL_ADDRESS][DOMAIN_NAME]" at bounding box center [250, 128] width 189 height 11
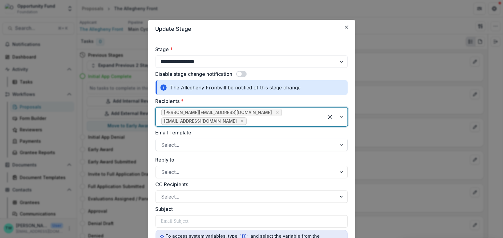
click at [223, 145] on div at bounding box center [247, 145] width 170 height 9
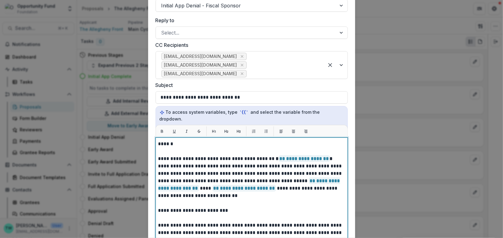
drag, startPoint x: 244, startPoint y: 202, endPoint x: 253, endPoint y: 191, distance: 14.8
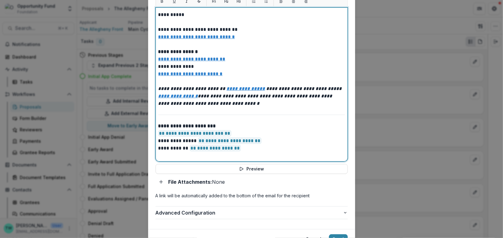
scroll to position [292, 0]
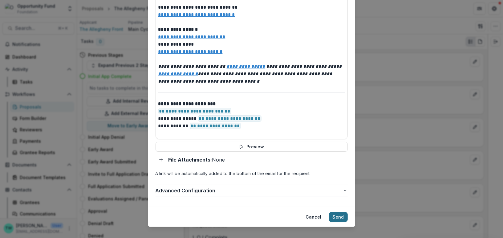
click at [338, 212] on button "Send" at bounding box center [338, 217] width 19 height 10
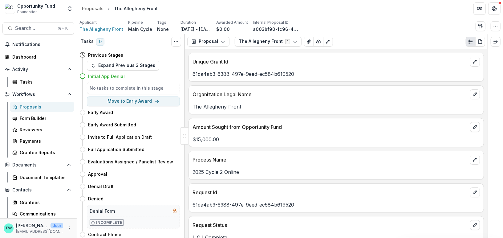
click at [28, 108] on div "Proposals" at bounding box center [45, 107] width 50 height 6
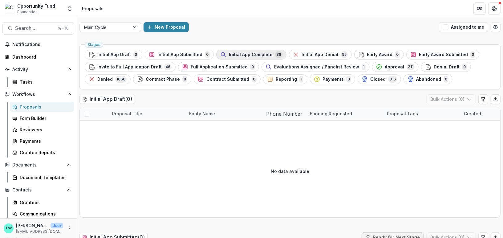
click at [259, 55] on span "Initial App Complete" at bounding box center [251, 54] width 44 height 5
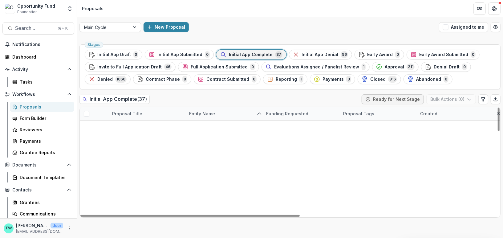
click at [206, 114] on div "Entity Name" at bounding box center [202, 113] width 33 height 6
click at [214, 159] on span "Sort Descending" at bounding box center [205, 162] width 39 height 7
click at [245, 98] on div "Initial App Complete ( 37 ) Ready for Next Stage Bulk Actions ( 0 )" at bounding box center [290, 100] width 421 height 12
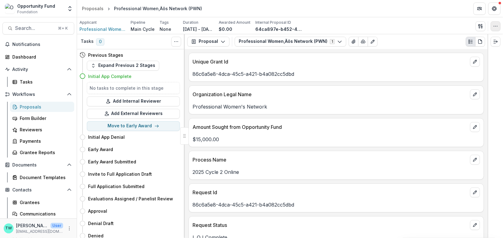
click at [495, 27] on icon "button" at bounding box center [496, 26] width 5 height 5
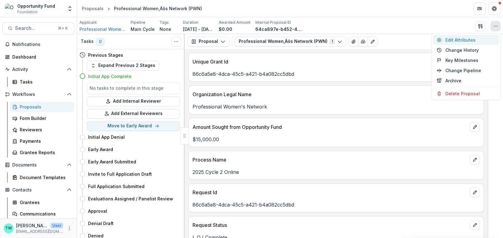
click at [451, 40] on button "Edit Attributes" at bounding box center [466, 40] width 66 height 10
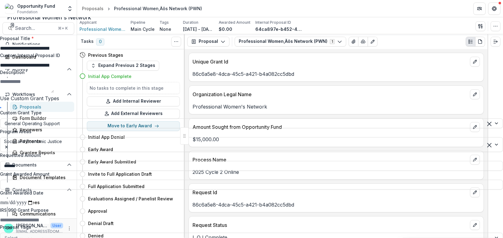
click at [49, 45] on input "**********" at bounding box center [24, 48] width 49 height 7
type input "**********"
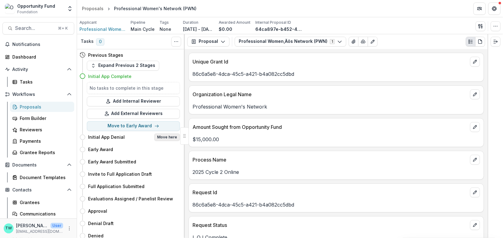
click at [168, 138] on button "Move here" at bounding box center [167, 136] width 26 height 7
select select "**********"
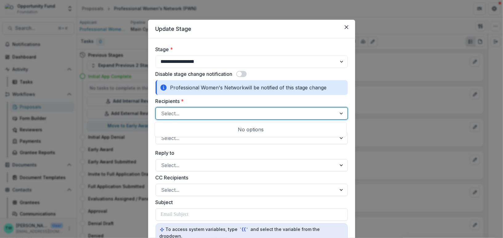
click at [248, 113] on div at bounding box center [247, 113] width 170 height 9
click at [347, 25] on icon "Close" at bounding box center [347, 27] width 4 height 4
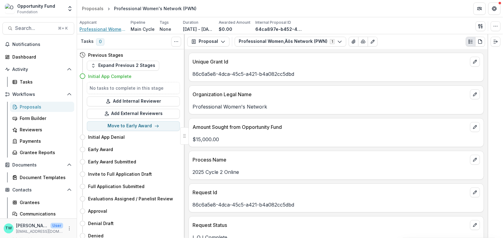
click at [109, 27] on span "Professional Women's Network" at bounding box center [103, 29] width 46 height 6
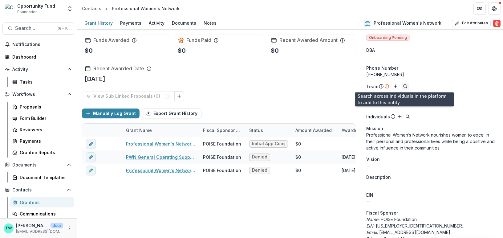
click at [404, 86] on icon "Search" at bounding box center [405, 86] width 5 height 5
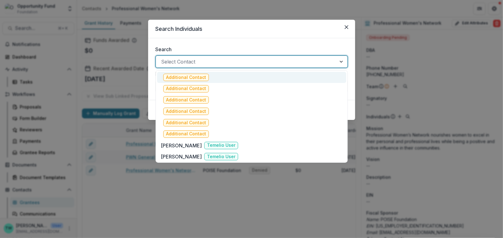
click at [207, 61] on div at bounding box center [247, 61] width 170 height 9
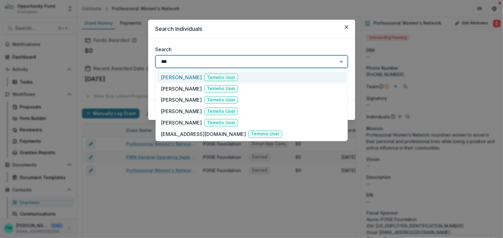
type input "****"
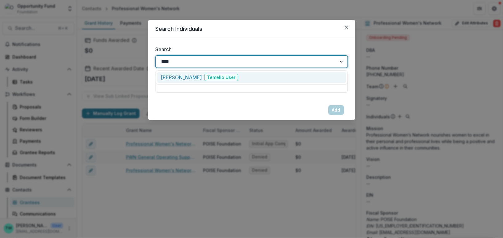
click at [204, 80] on span "Temelio User" at bounding box center [221, 77] width 34 height 7
type input "**********"
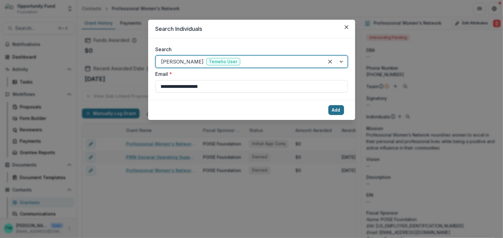
click at [341, 108] on button "Add" at bounding box center [337, 110] width 16 height 10
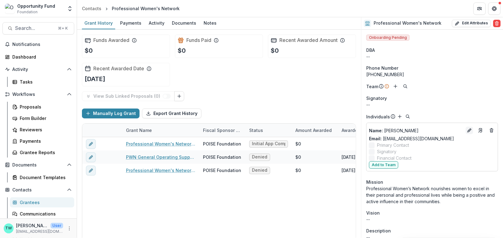
click at [469, 130] on line "Edit" at bounding box center [469, 130] width 1 height 1
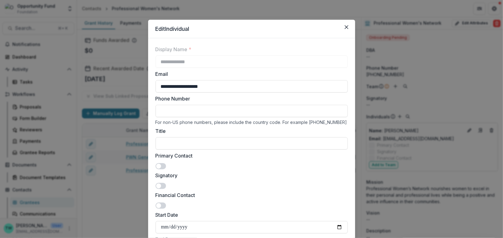
click at [162, 184] on span at bounding box center [161, 186] width 10 height 6
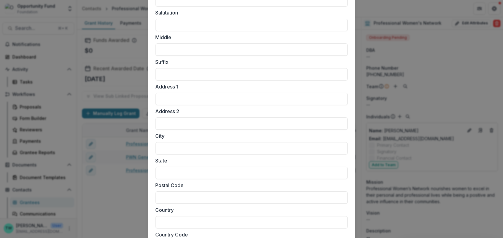
scroll to position [555, 0]
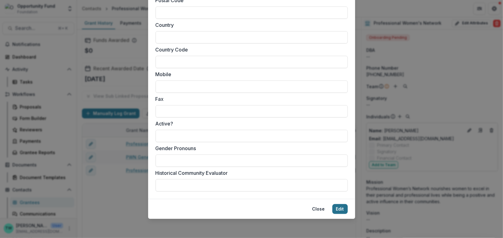
click at [341, 211] on button "Edit" at bounding box center [340, 209] width 15 height 10
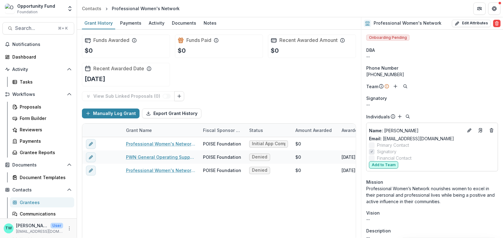
click at [384, 167] on button "Add to Team" at bounding box center [383, 164] width 29 height 7
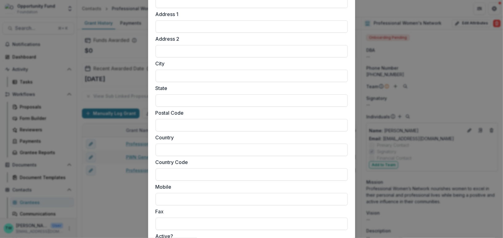
scroll to position [574, 0]
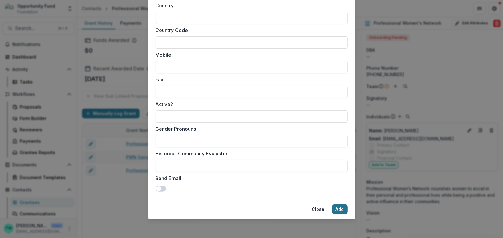
click at [340, 212] on button "Add" at bounding box center [340, 209] width 16 height 10
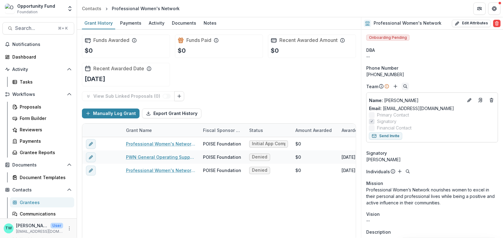
click at [404, 88] on icon "Search" at bounding box center [405, 86] width 5 height 5
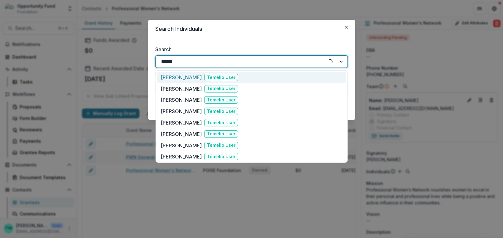
type input "*******"
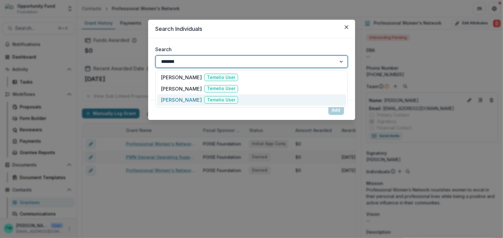
click at [189, 101] on p "Danielle Parson" at bounding box center [181, 99] width 41 height 7
type input "**********"
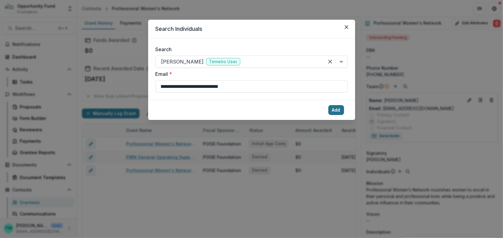
click at [337, 111] on button "Add" at bounding box center [337, 110] width 16 height 10
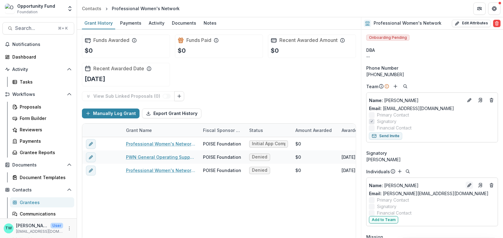
click at [467, 185] on icon "Edit" at bounding box center [469, 185] width 5 height 5
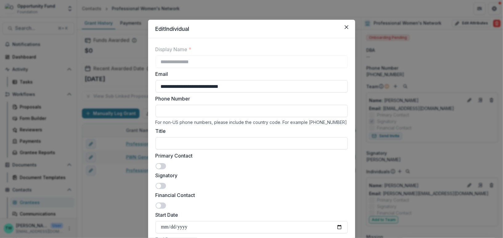
click at [163, 166] on span at bounding box center [161, 166] width 10 height 6
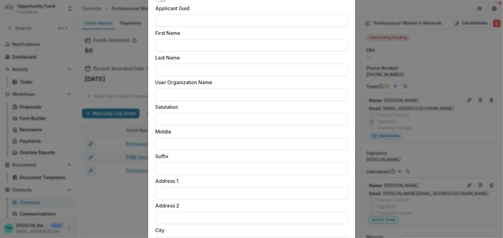
scroll to position [555, 0]
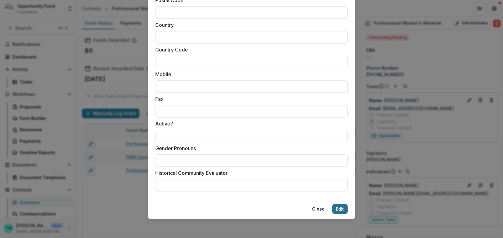
click at [343, 207] on button "Edit" at bounding box center [340, 209] width 15 height 10
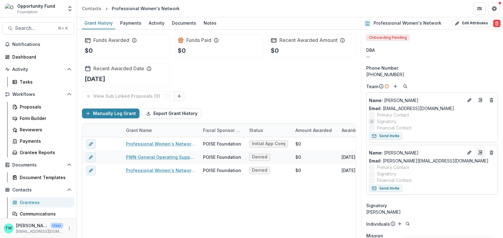
click at [481, 152] on icon "Go to contact" at bounding box center [481, 153] width 3 height 4
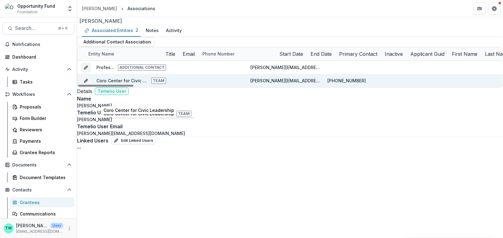
click at [134, 83] on link "Coro Center for Civic Leadership" at bounding box center [131, 80] width 71 height 5
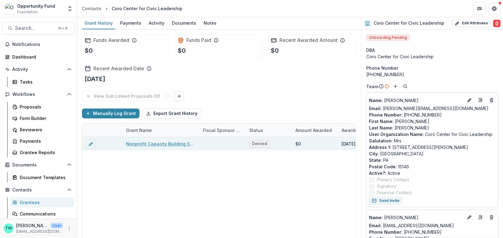
click at [155, 143] on link "Nonprofit Capacity Building Supplement" at bounding box center [161, 144] width 70 height 6
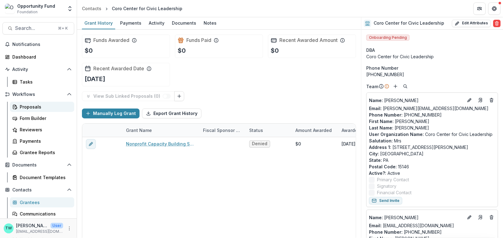
click at [31, 107] on div "Proposals" at bounding box center [45, 107] width 50 height 6
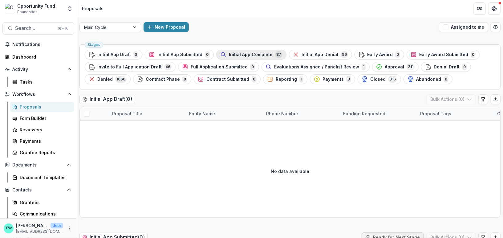
click at [253, 56] on span "Initial App Complete" at bounding box center [251, 54] width 44 height 5
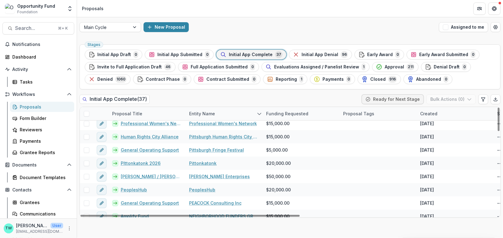
scroll to position [142, 0]
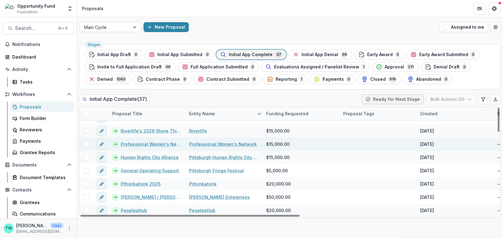
click at [211, 143] on link "Professional Women's Network" at bounding box center [223, 144] width 68 height 6
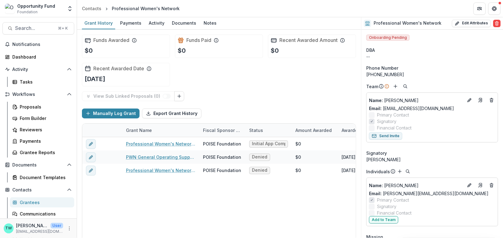
click at [386, 214] on span "Financial Contact" at bounding box center [394, 213] width 35 height 6
click at [386, 219] on button "Add to Team" at bounding box center [383, 219] width 29 height 7
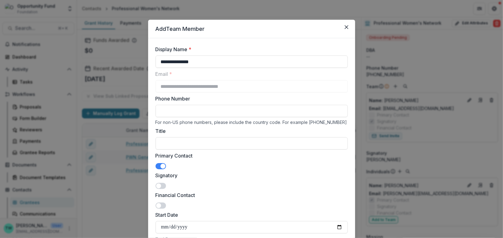
scroll to position [574, 0]
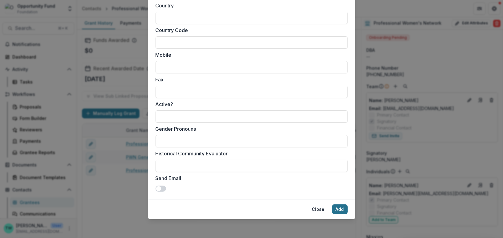
click at [339, 210] on button "Add" at bounding box center [340, 209] width 16 height 10
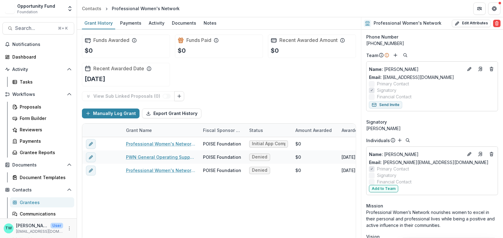
scroll to position [35, 0]
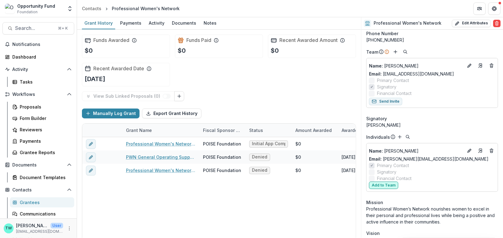
click at [386, 184] on button "Add to Team" at bounding box center [383, 185] width 29 height 7
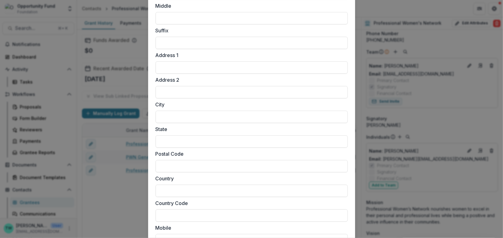
scroll to position [574, 0]
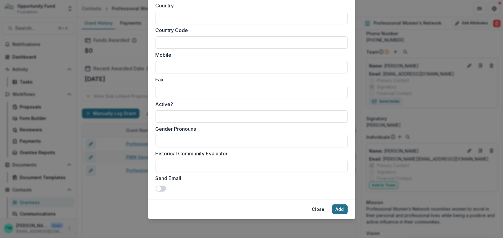
click at [340, 209] on button "Add" at bounding box center [340, 209] width 16 height 10
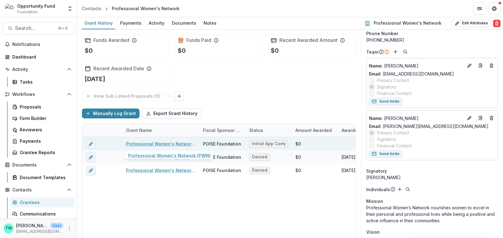
click at [158, 143] on link "Professional Women's Network (PWN)" at bounding box center [161, 144] width 70 height 6
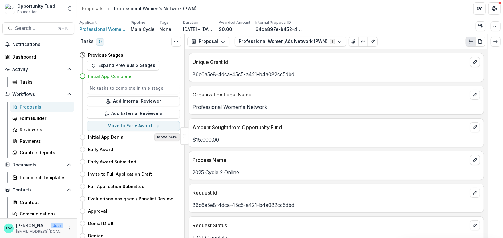
click at [164, 137] on button "Move here" at bounding box center [167, 136] width 26 height 7
select select "**********"
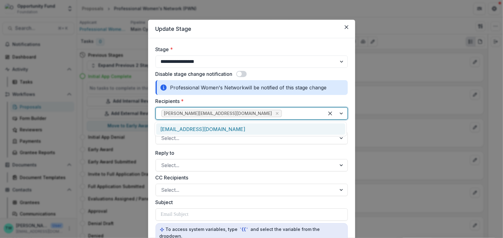
click at [283, 114] on div at bounding box center [300, 113] width 35 height 9
click at [259, 131] on div "[EMAIL_ADDRESS][DOMAIN_NAME]" at bounding box center [250, 128] width 189 height 11
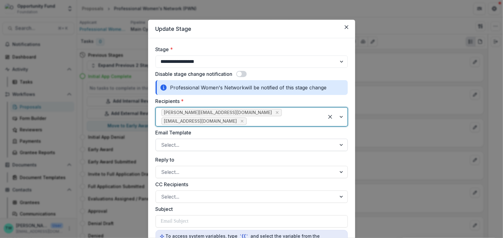
click at [248, 141] on div at bounding box center [247, 145] width 170 height 9
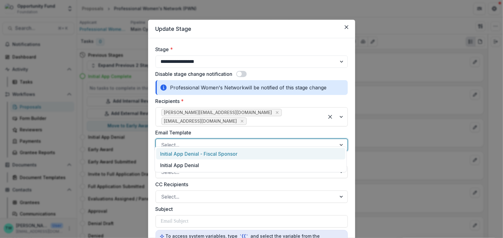
click at [245, 153] on div "Initial App Denial - Fiscal Sponsor" at bounding box center [250, 153] width 189 height 11
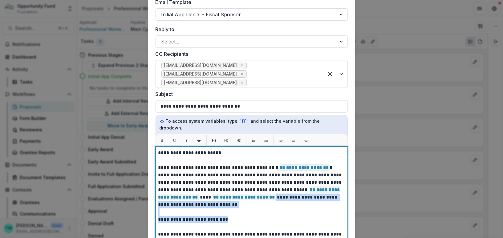
drag, startPoint x: 242, startPoint y: 204, endPoint x: 253, endPoint y: 193, distance: 15.9
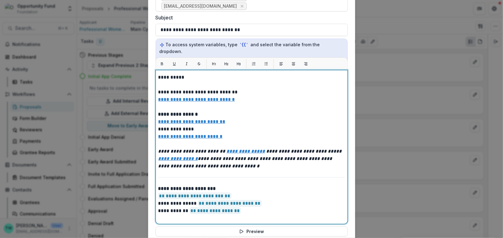
scroll to position [218, 0]
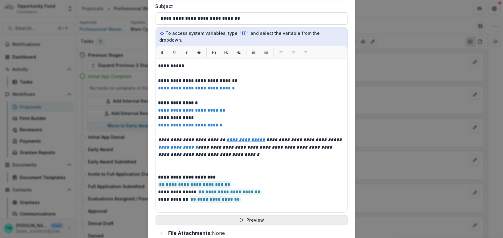
click at [264, 215] on button "Preview" at bounding box center [252, 220] width 192 height 10
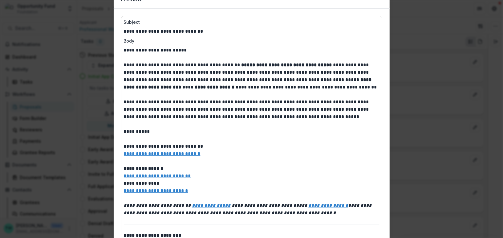
scroll to position [0, 0]
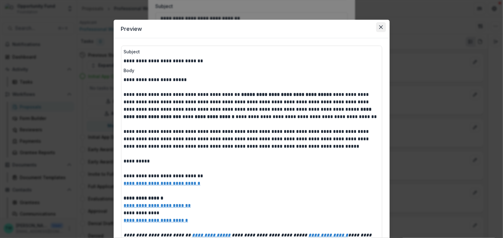
click at [379, 28] on icon "Close" at bounding box center [381, 27] width 4 height 4
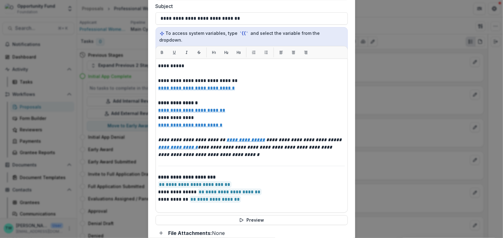
scroll to position [285, 0]
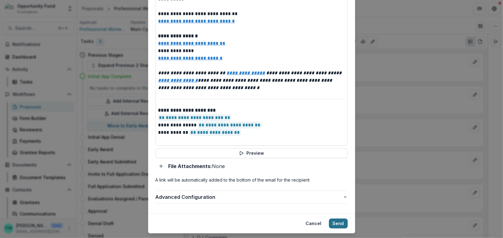
click at [336, 219] on button "Send" at bounding box center [338, 224] width 19 height 10
